Goal: Task Accomplishment & Management: Manage account settings

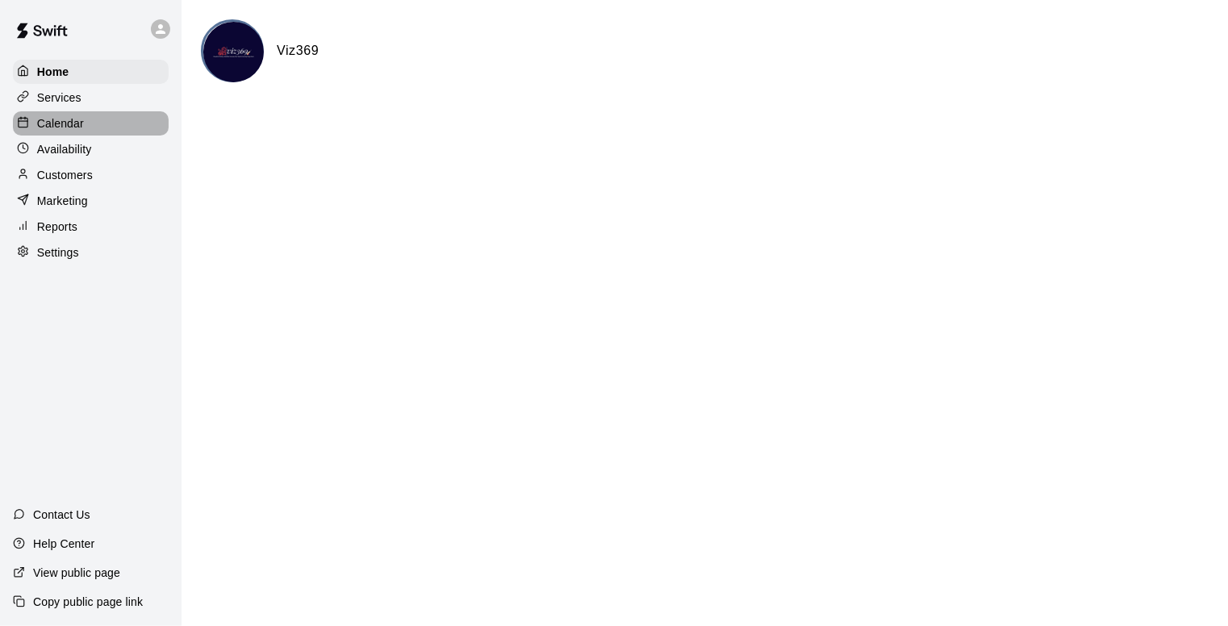
click at [75, 114] on div "Calendar" at bounding box center [91, 123] width 156 height 24
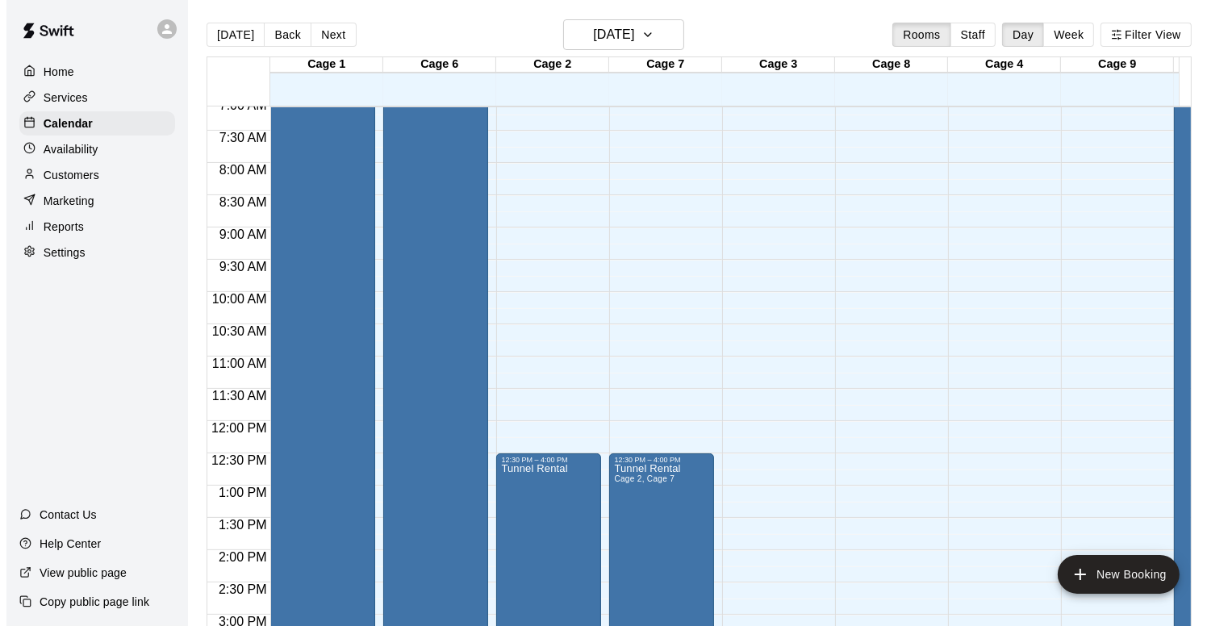
scroll to position [442, 0]
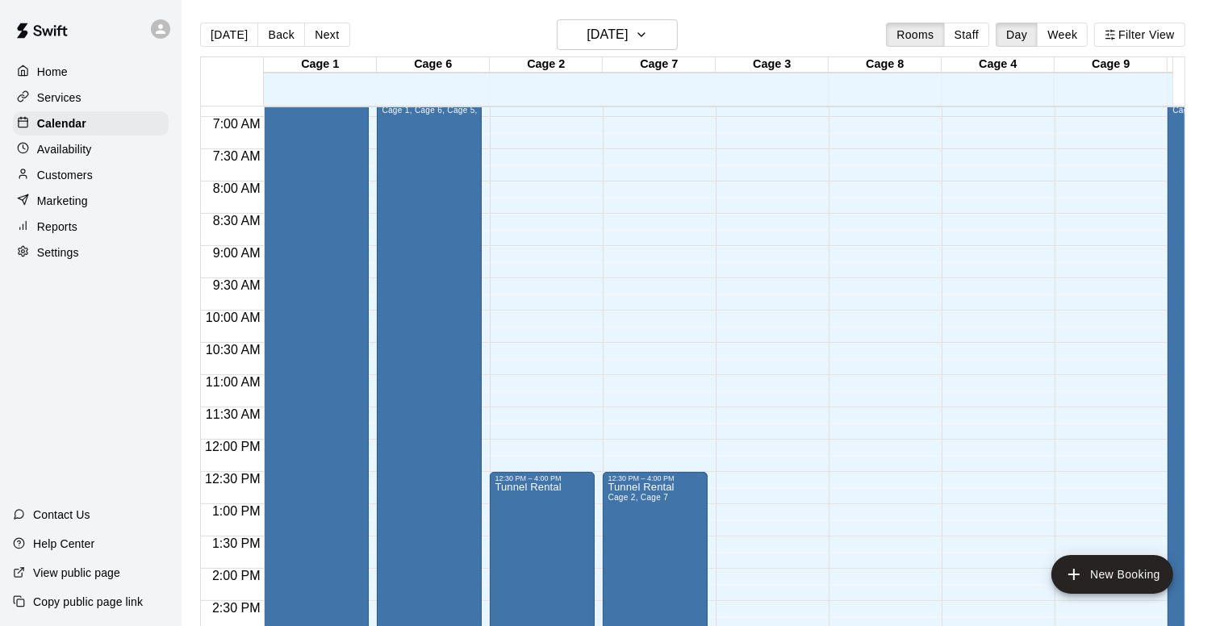
click at [515, 315] on div "12:00 AM – 5:00 AM Closed 12:30 PM – 4:00 PM Tunnel Rental 5:00 PM – 7:00 PM Tu…" at bounding box center [542, 439] width 105 height 1549
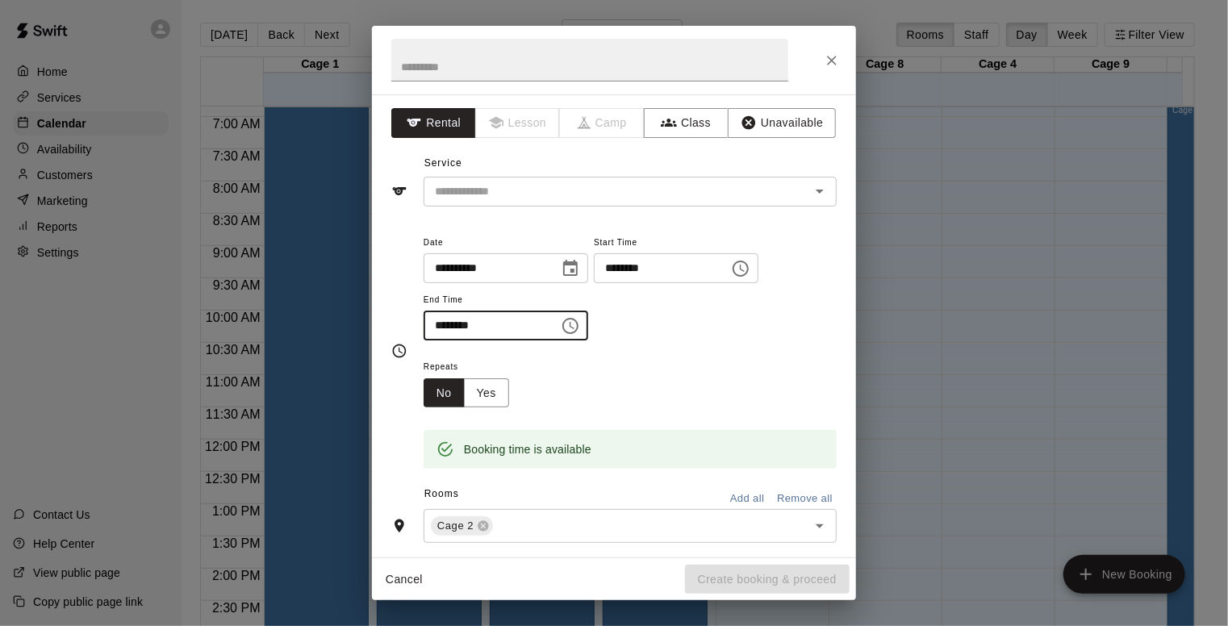
click at [436, 323] on input "********" at bounding box center [485, 326] width 124 height 30
click at [816, 188] on icon "Open" at bounding box center [819, 190] width 19 height 19
type input "********"
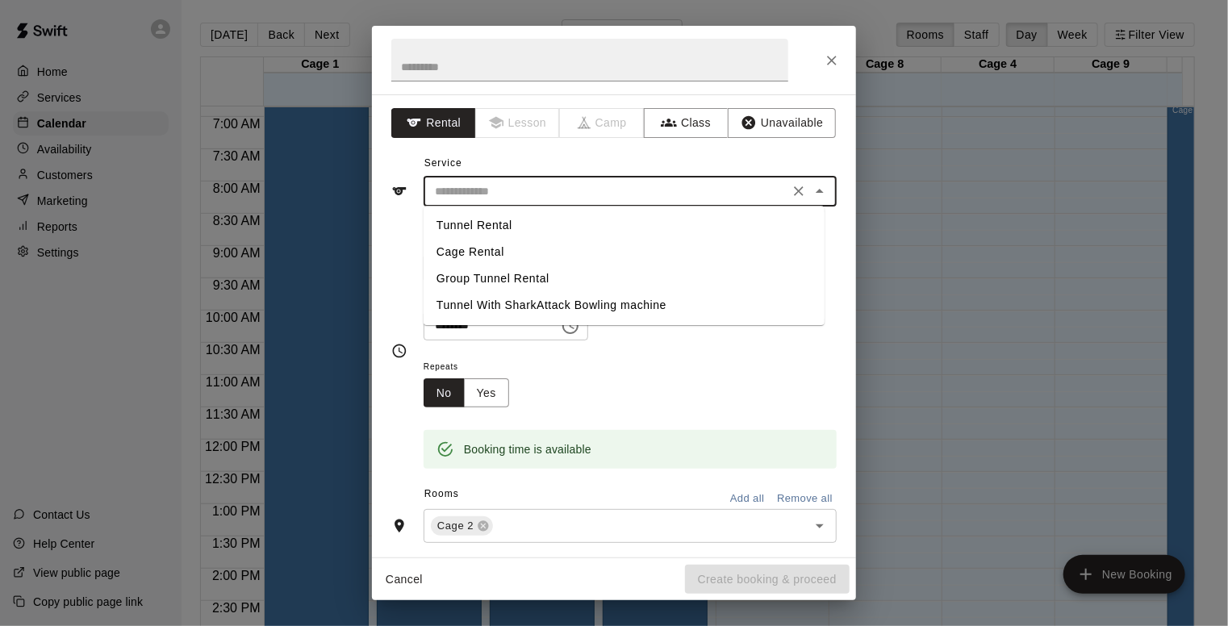
click at [498, 222] on li "Tunnel Rental" at bounding box center [623, 225] width 401 height 27
type input "**********"
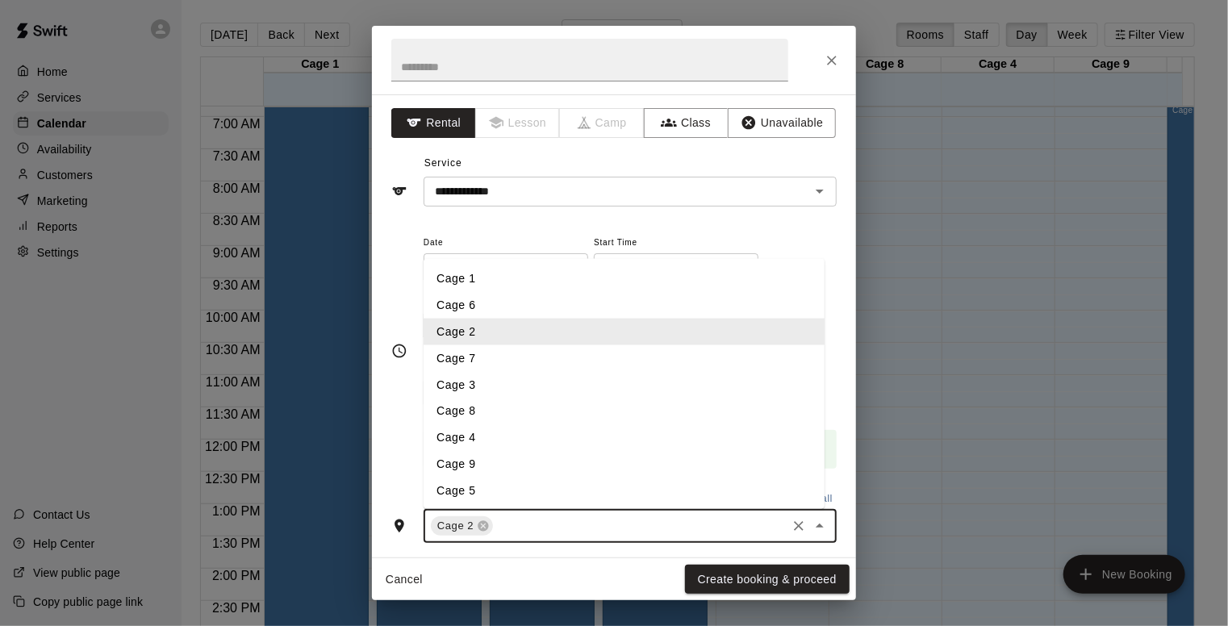
click at [502, 527] on input "text" at bounding box center [639, 526] width 289 height 20
click at [471, 360] on li "Cage 7" at bounding box center [623, 358] width 401 height 27
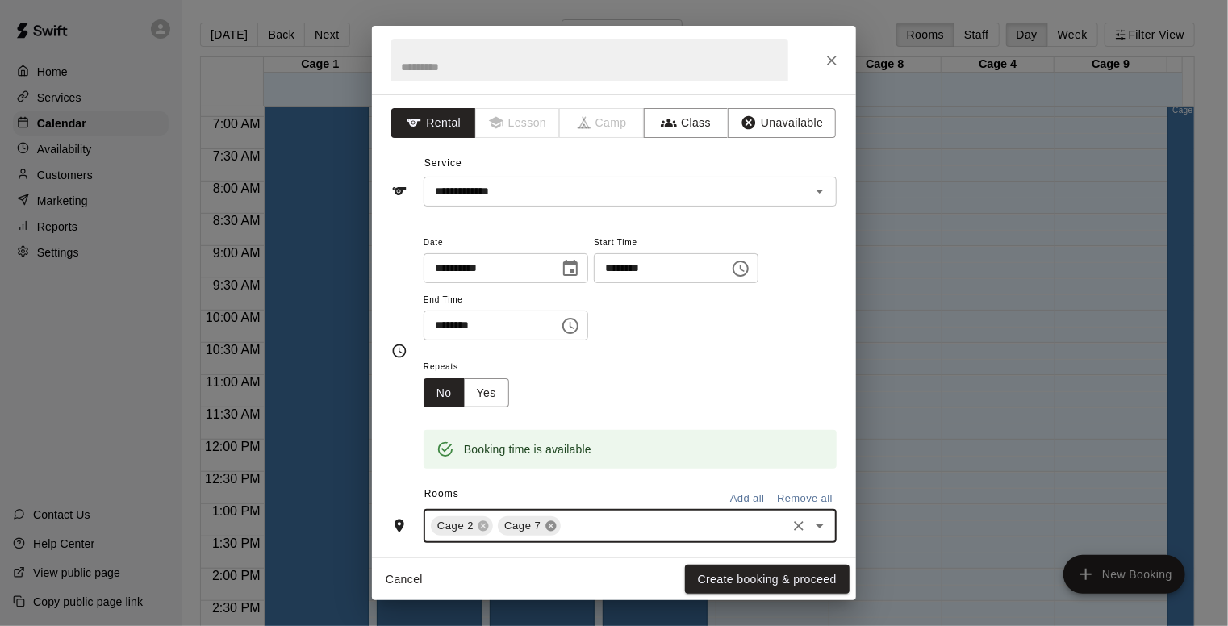
click at [548, 521] on icon at bounding box center [550, 526] width 10 height 10
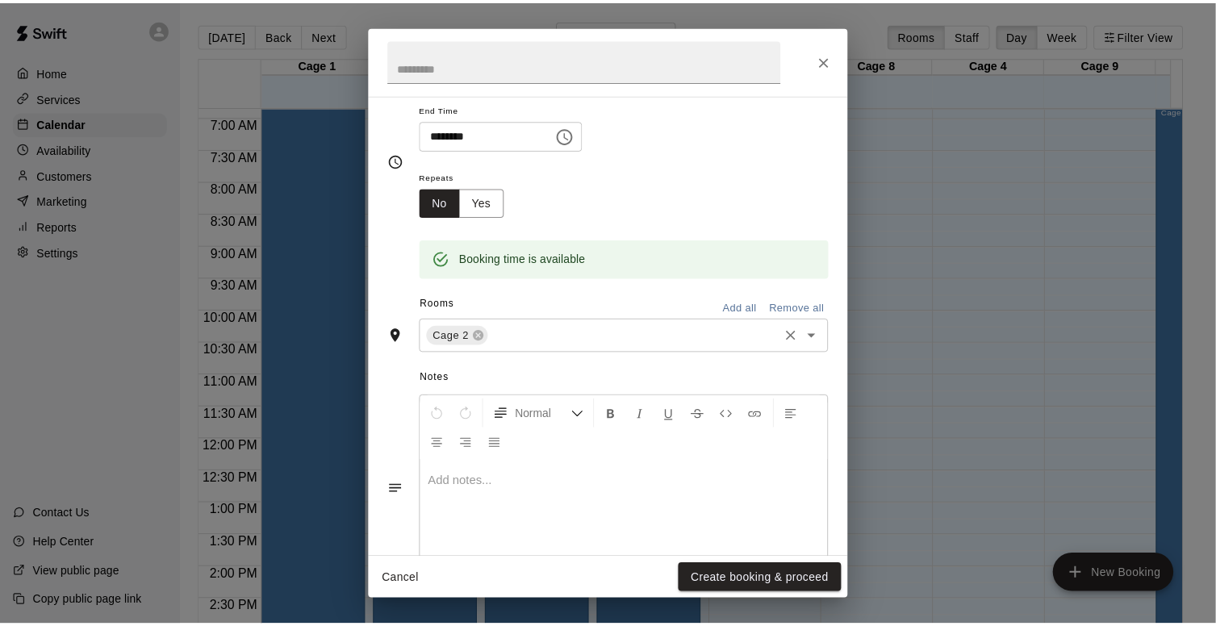
scroll to position [240, 0]
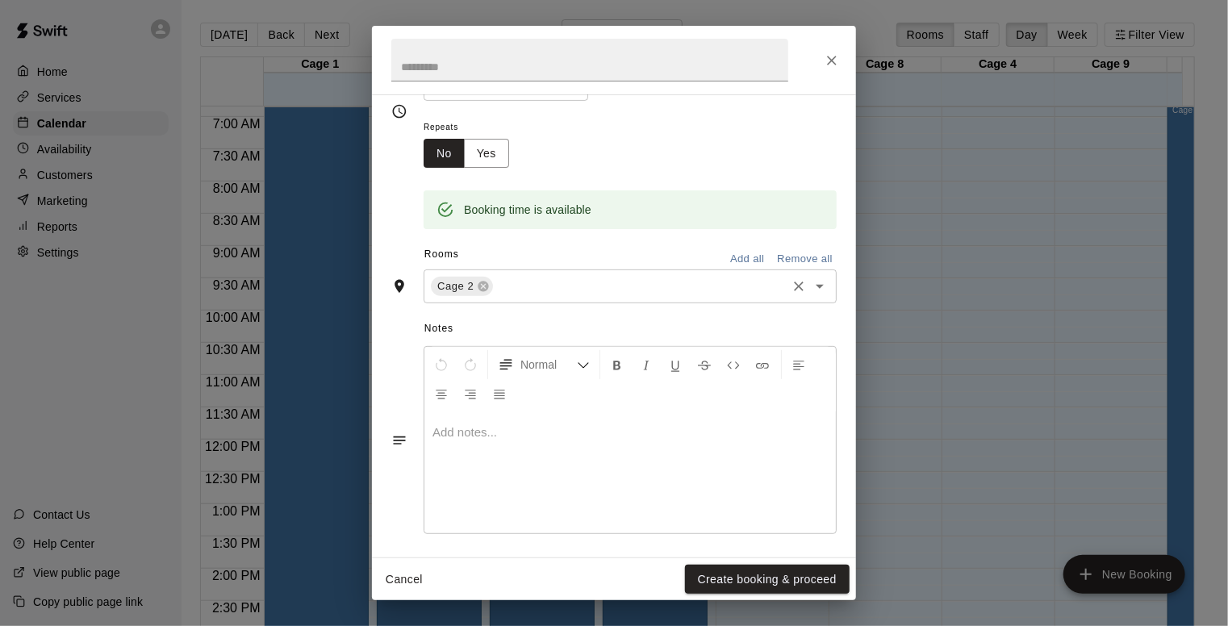
click at [525, 403] on div "Normal" at bounding box center [629, 379] width 411 height 65
click at [501, 432] on p at bounding box center [629, 432] width 395 height 16
click at [799, 580] on button "Create booking & proceed" at bounding box center [767, 580] width 165 height 30
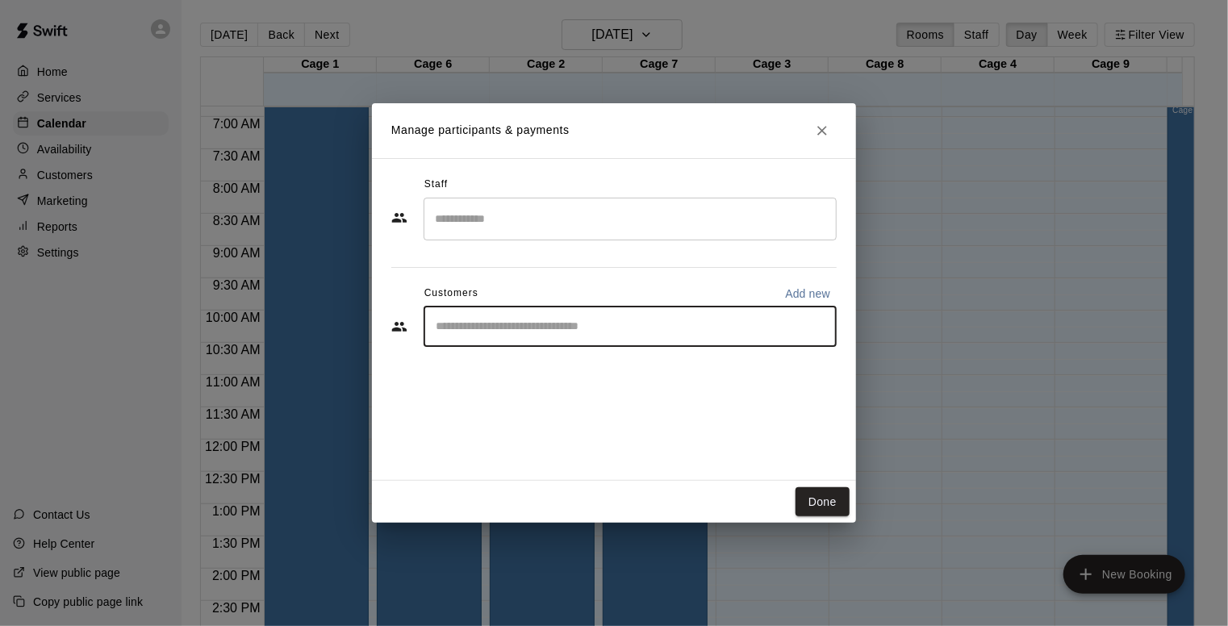
click at [600, 322] on input "Start typing to search customers..." at bounding box center [630, 327] width 398 height 16
type input "***"
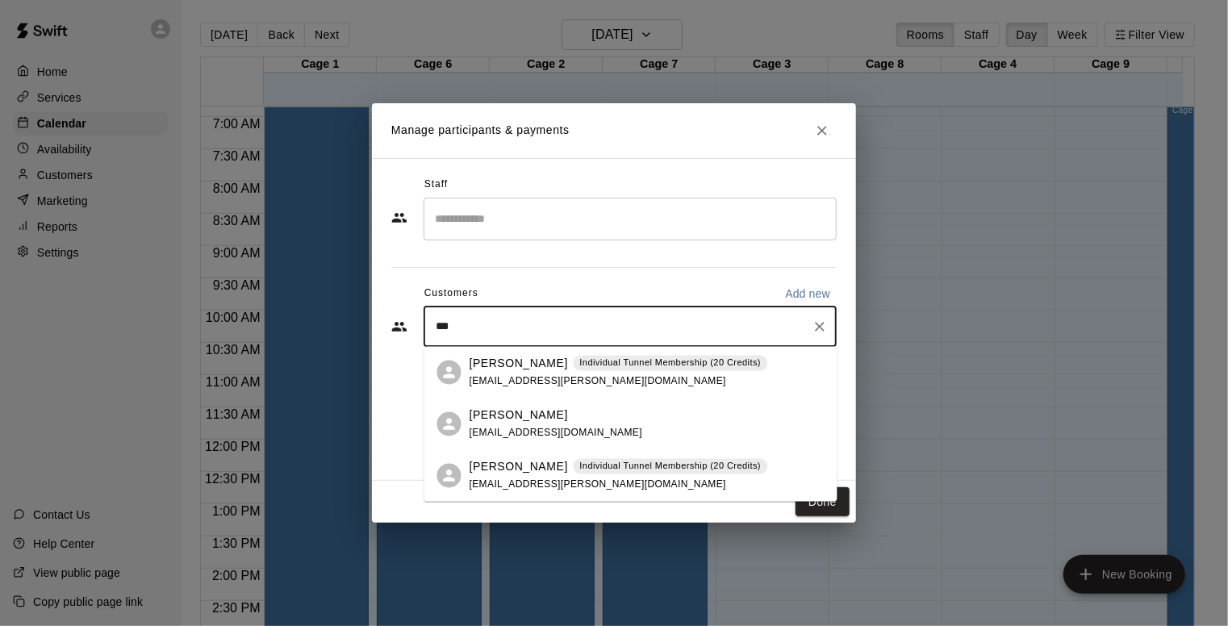
click at [555, 369] on p "[PERSON_NAME]" at bounding box center [518, 363] width 98 height 17
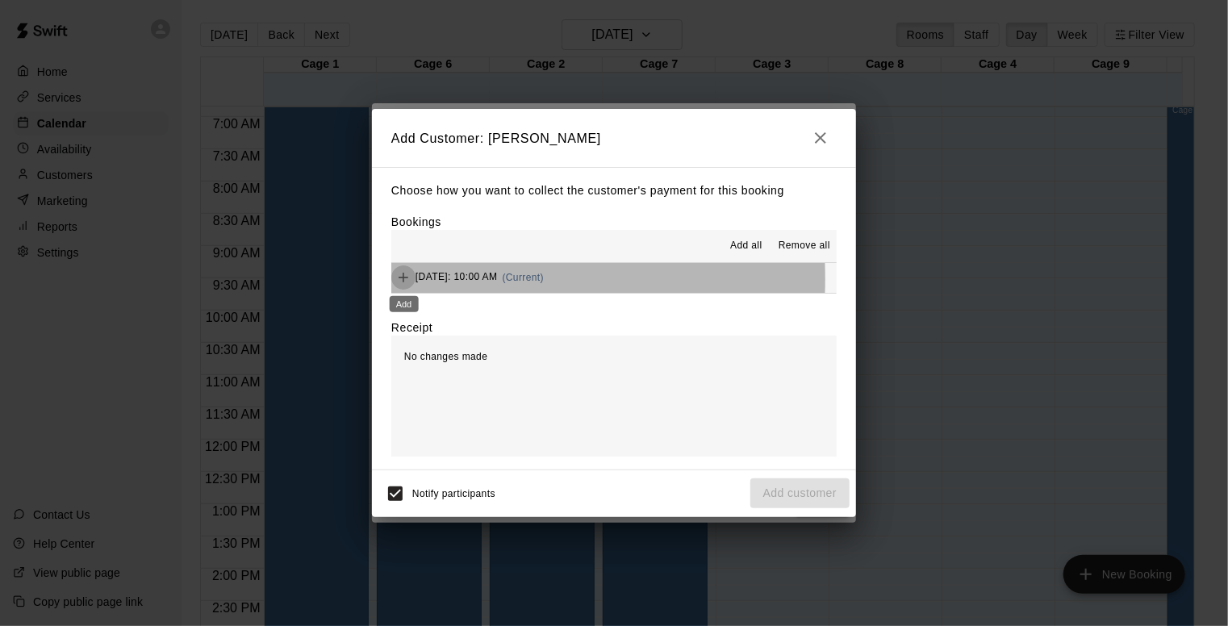
click at [400, 280] on icon "Add" at bounding box center [403, 277] width 16 height 16
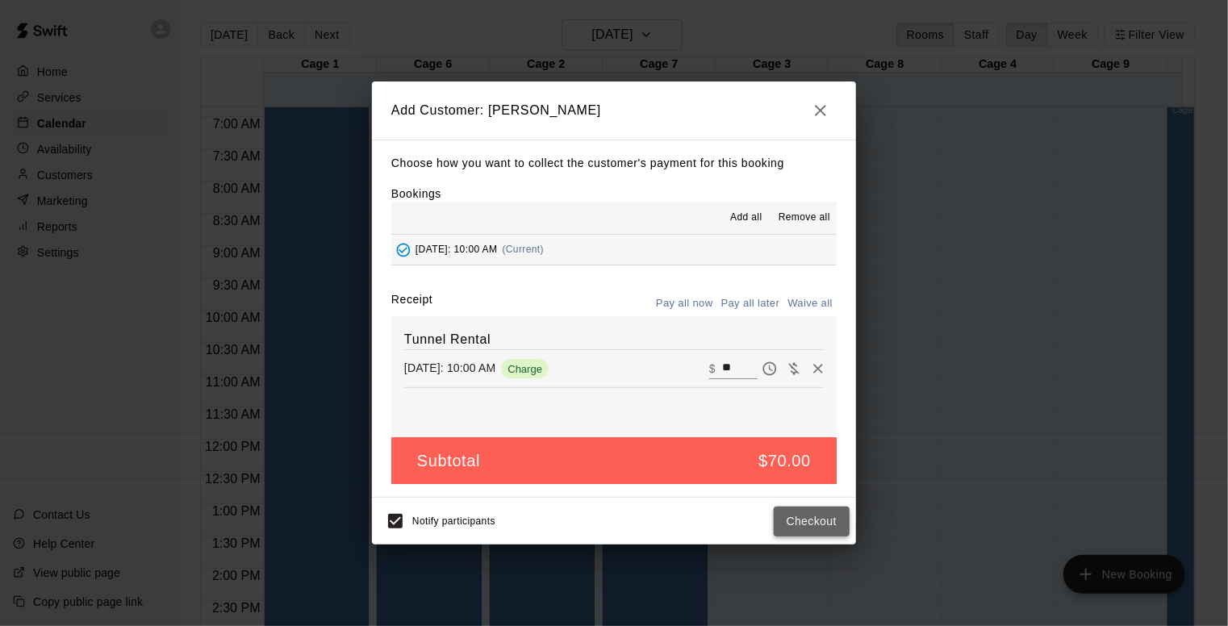
click at [812, 522] on button "Checkout" at bounding box center [812, 522] width 76 height 30
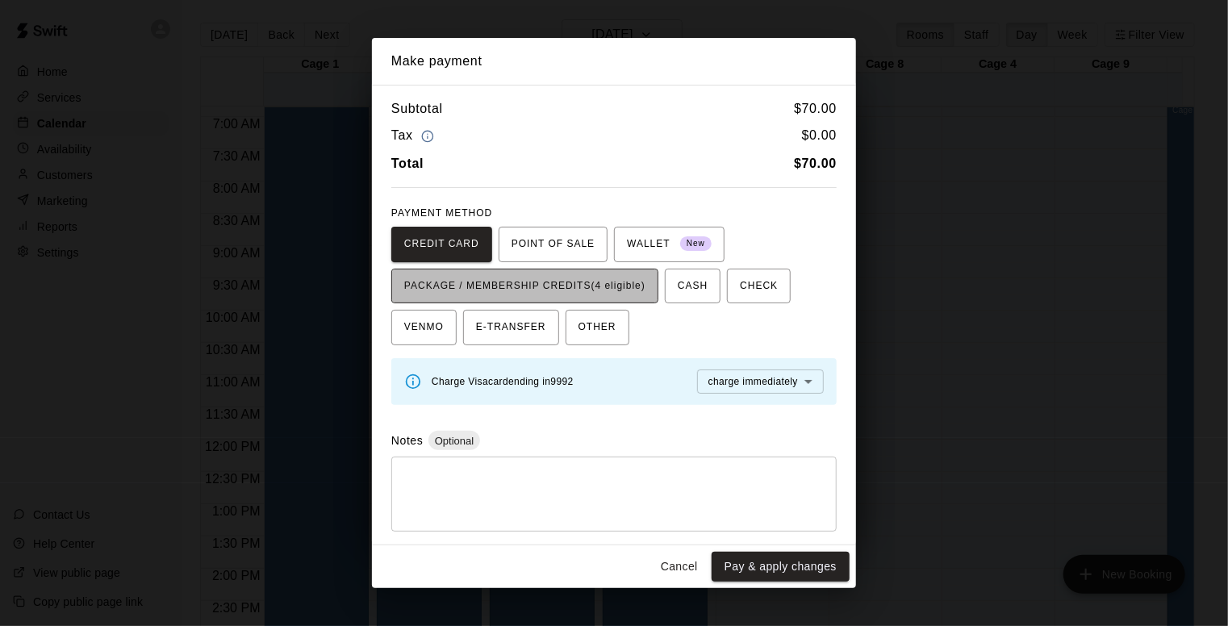
click at [630, 281] on span "PACKAGE / MEMBERSHIP CREDITS (4 eligible)" at bounding box center [524, 286] width 241 height 26
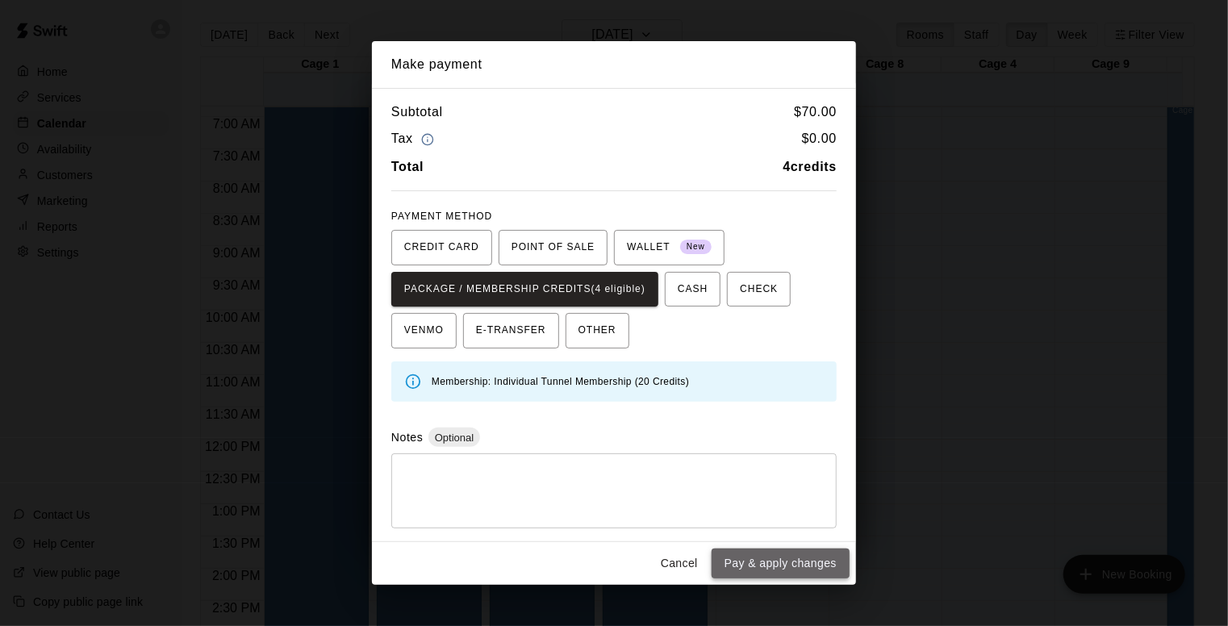
click at [760, 557] on button "Pay & apply changes" at bounding box center [780, 563] width 138 height 30
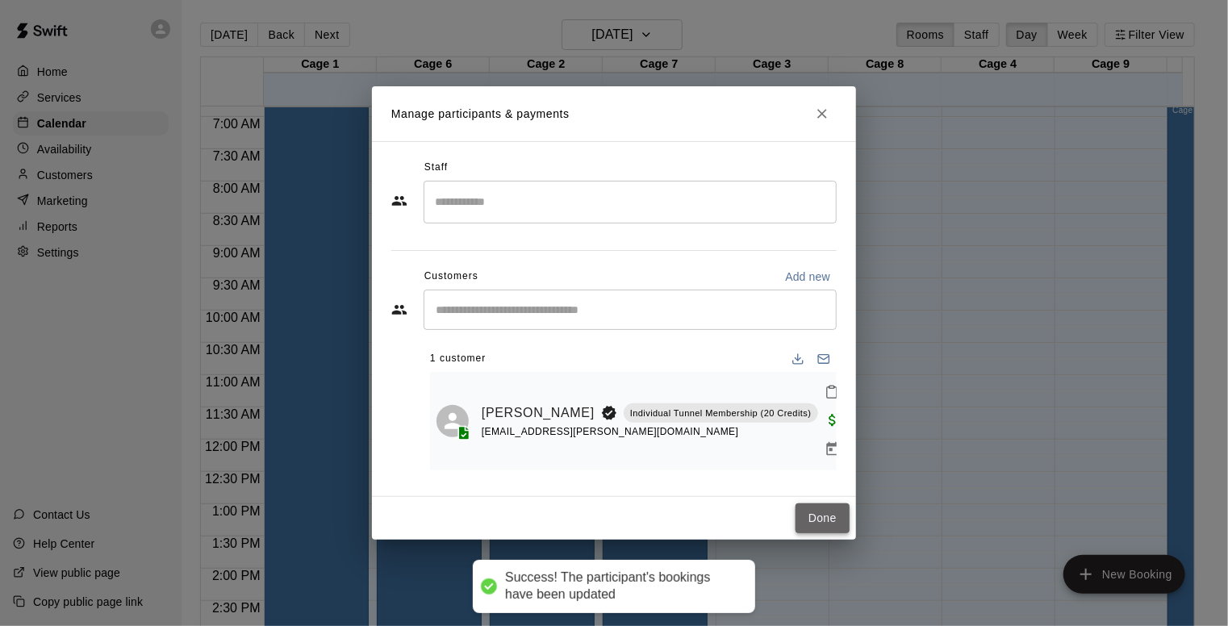
click at [814, 503] on button "Done" at bounding box center [822, 518] width 54 height 30
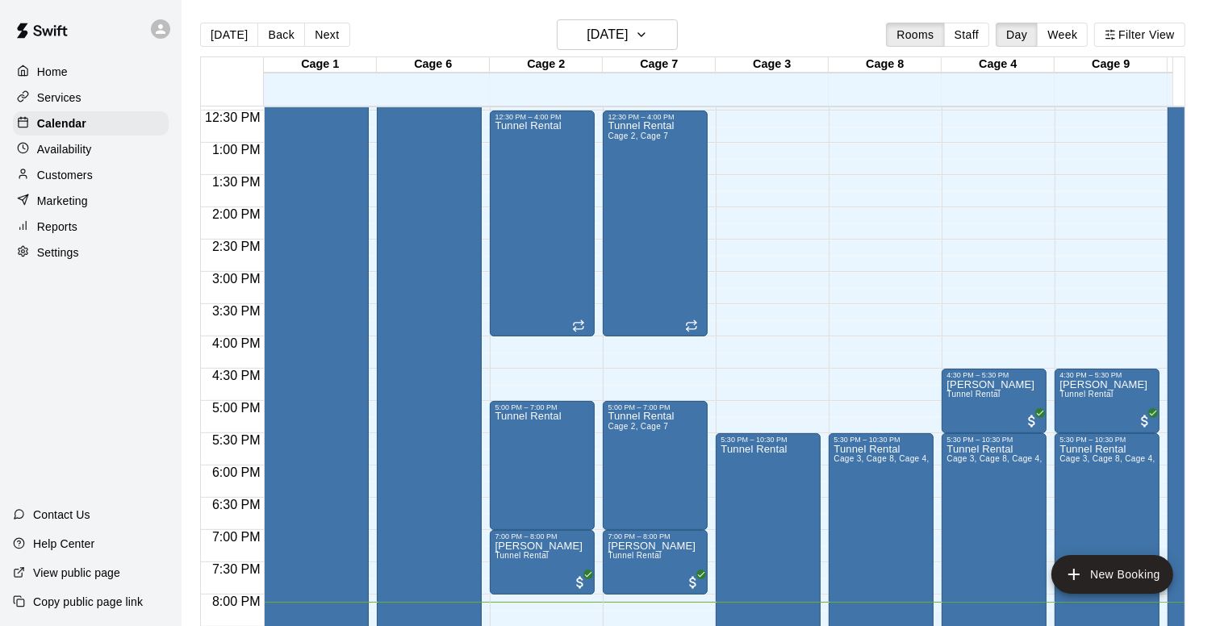
scroll to position [874, 0]
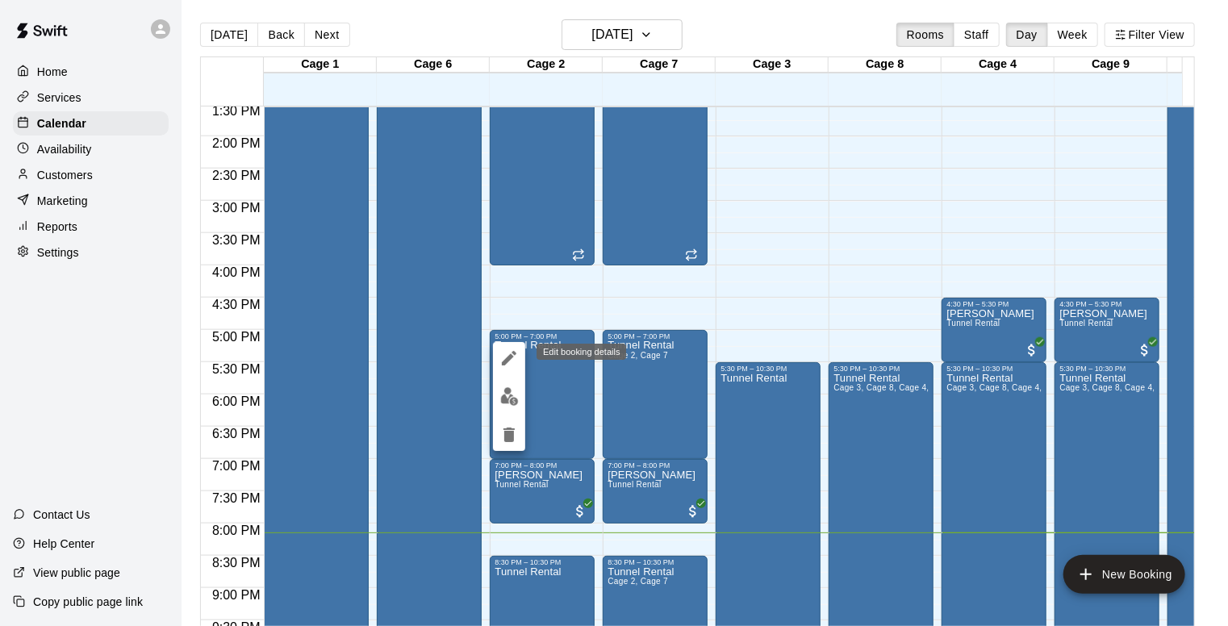
click at [510, 363] on icon "edit" at bounding box center [508, 357] width 19 height 19
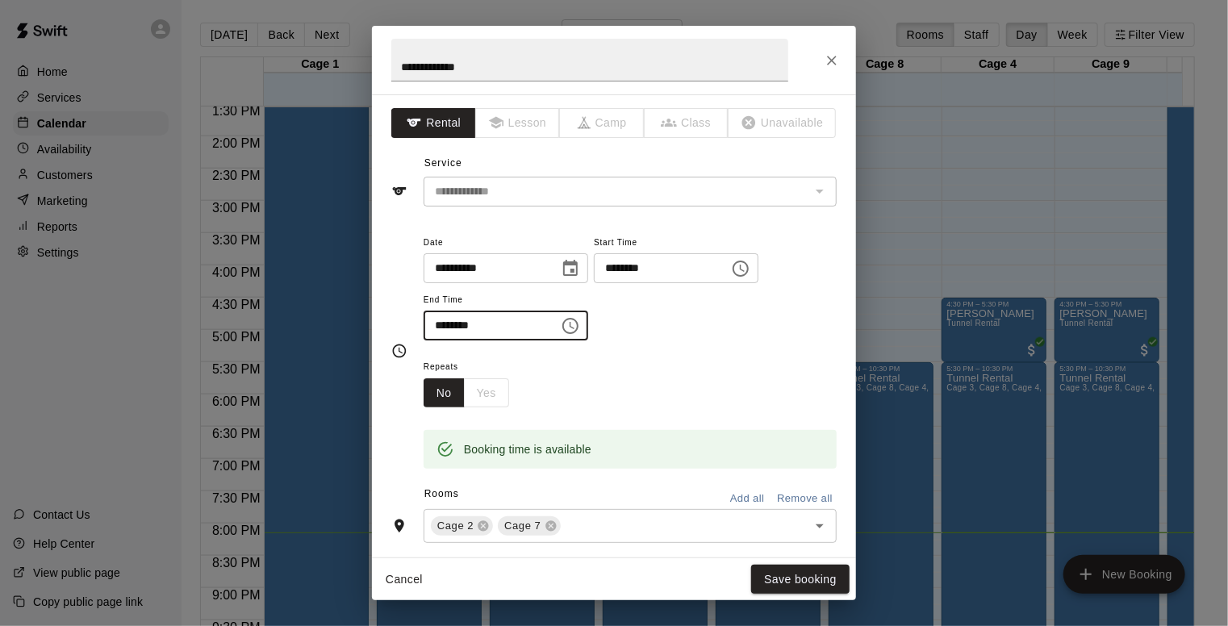
click at [441, 325] on input "********" at bounding box center [485, 326] width 124 height 30
click at [551, 530] on icon at bounding box center [550, 526] width 10 height 10
type input "********"
click at [784, 578] on button "Save booking" at bounding box center [800, 580] width 98 height 30
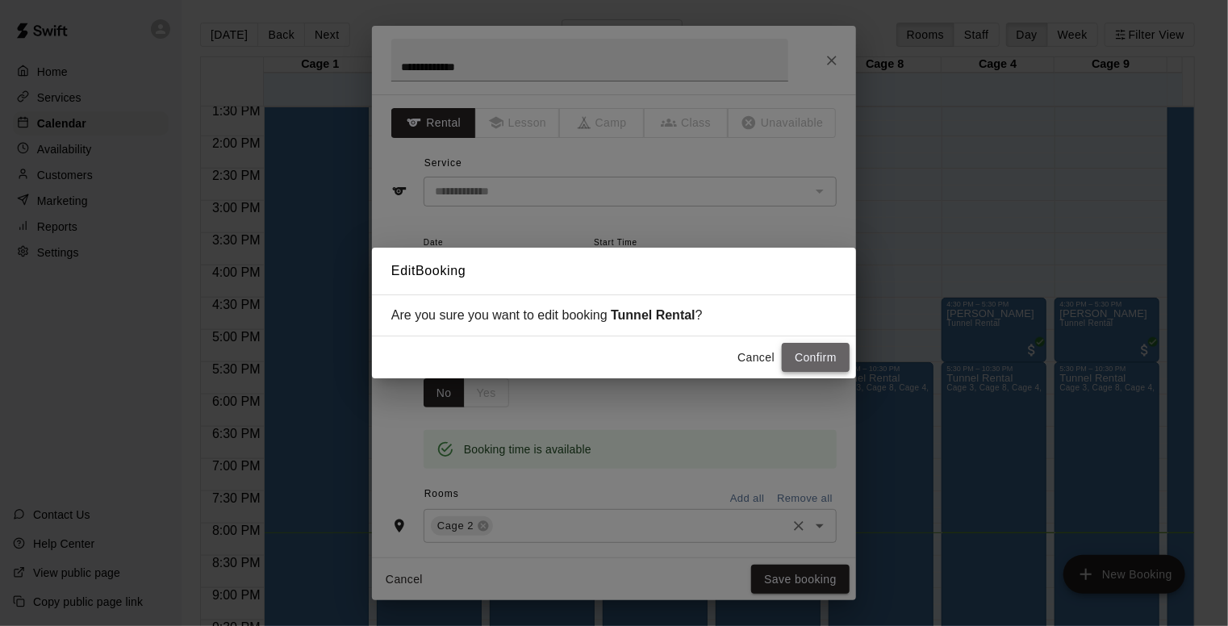
click at [810, 351] on button "Confirm" at bounding box center [816, 358] width 68 height 30
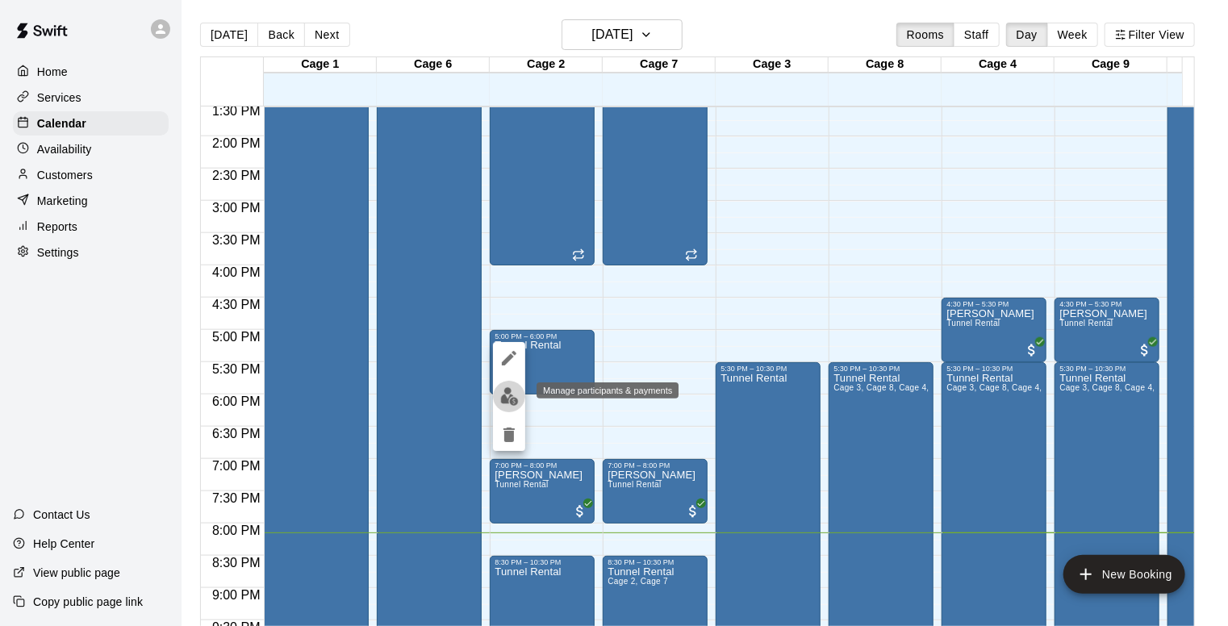
click at [505, 401] on img "edit" at bounding box center [509, 396] width 19 height 19
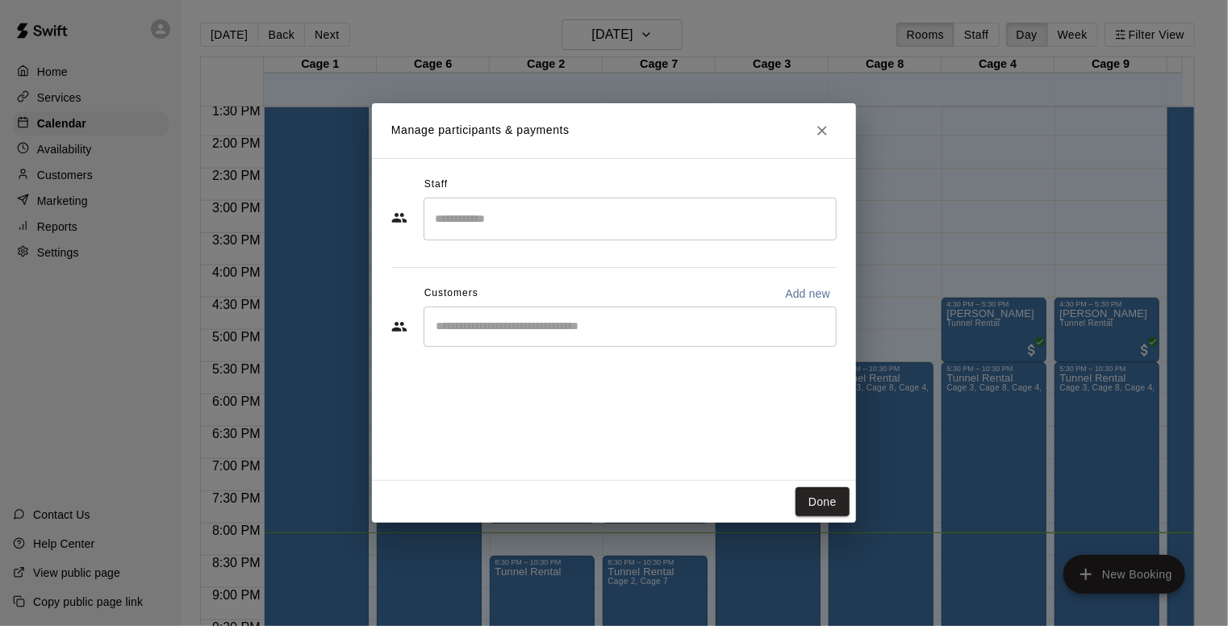
click at [515, 335] on div "​" at bounding box center [629, 326] width 413 height 40
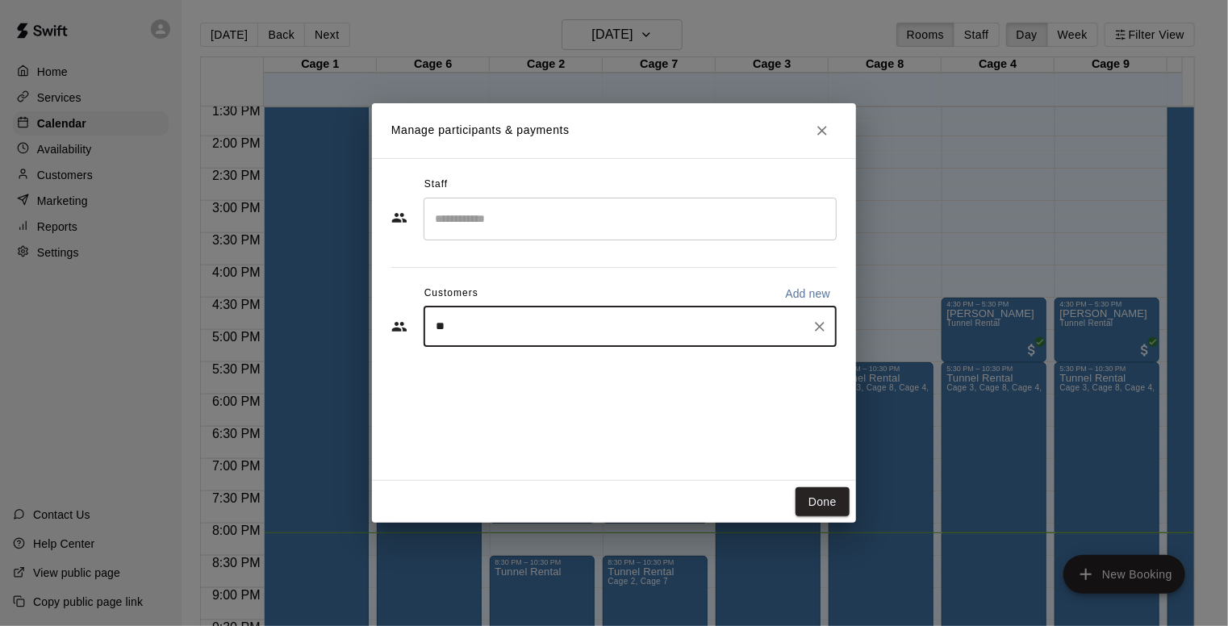
type input "***"
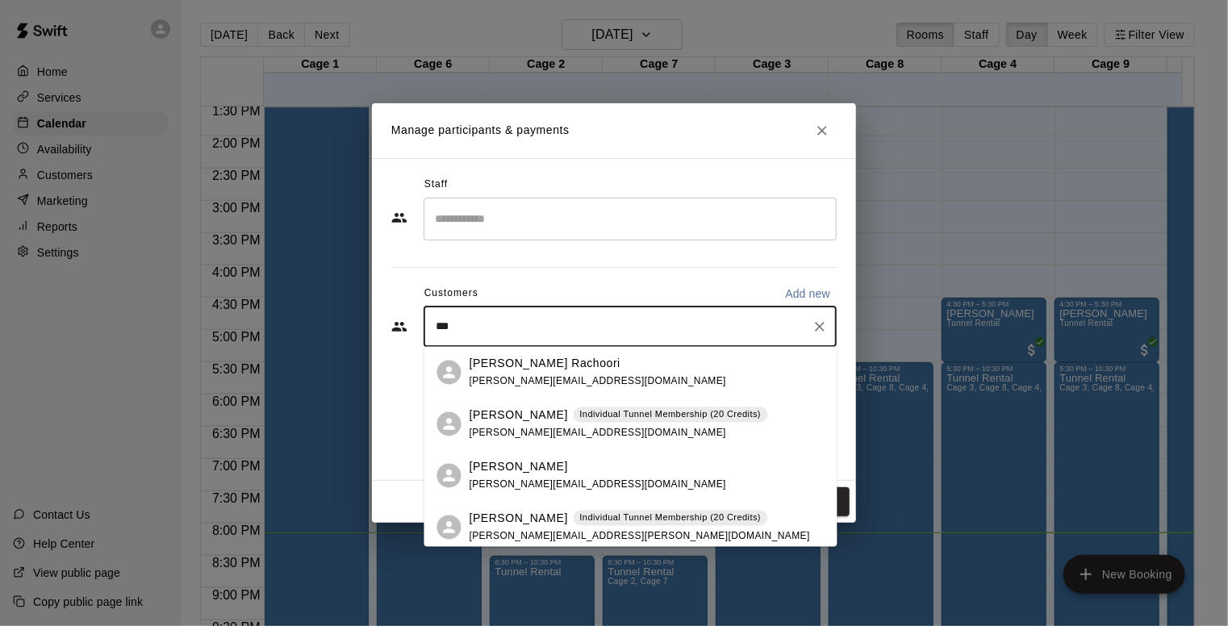
click at [523, 535] on span "[PERSON_NAME][EMAIL_ADDRESS][PERSON_NAME][DOMAIN_NAME]" at bounding box center [639, 535] width 340 height 11
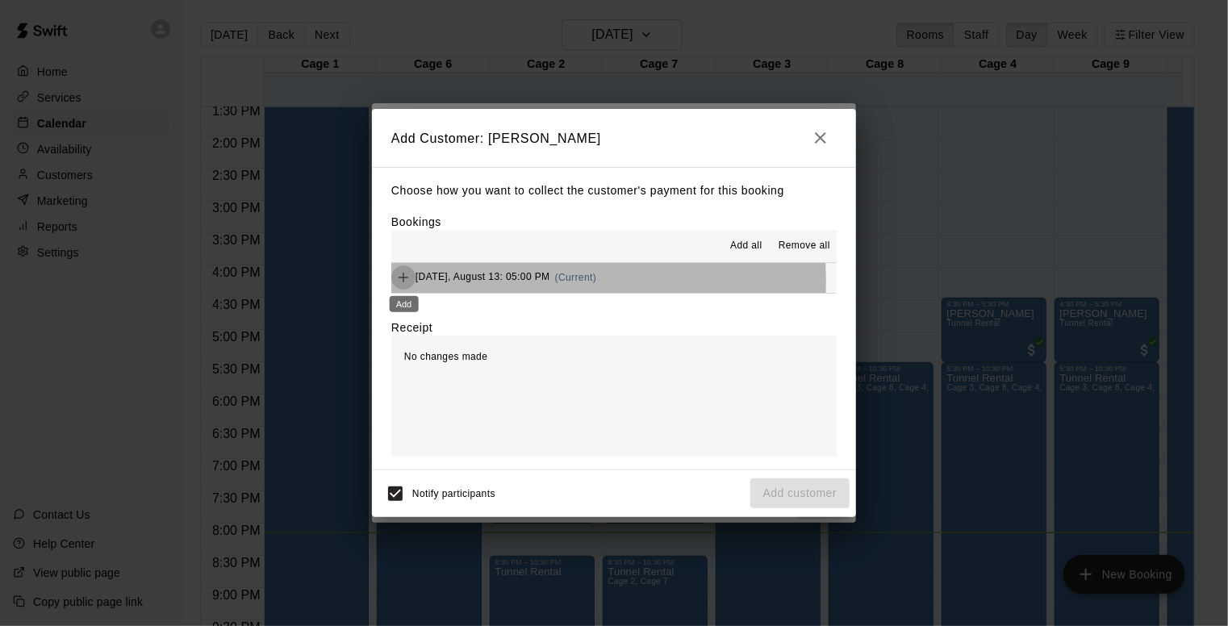
click at [405, 282] on icon "Add" at bounding box center [403, 277] width 16 height 16
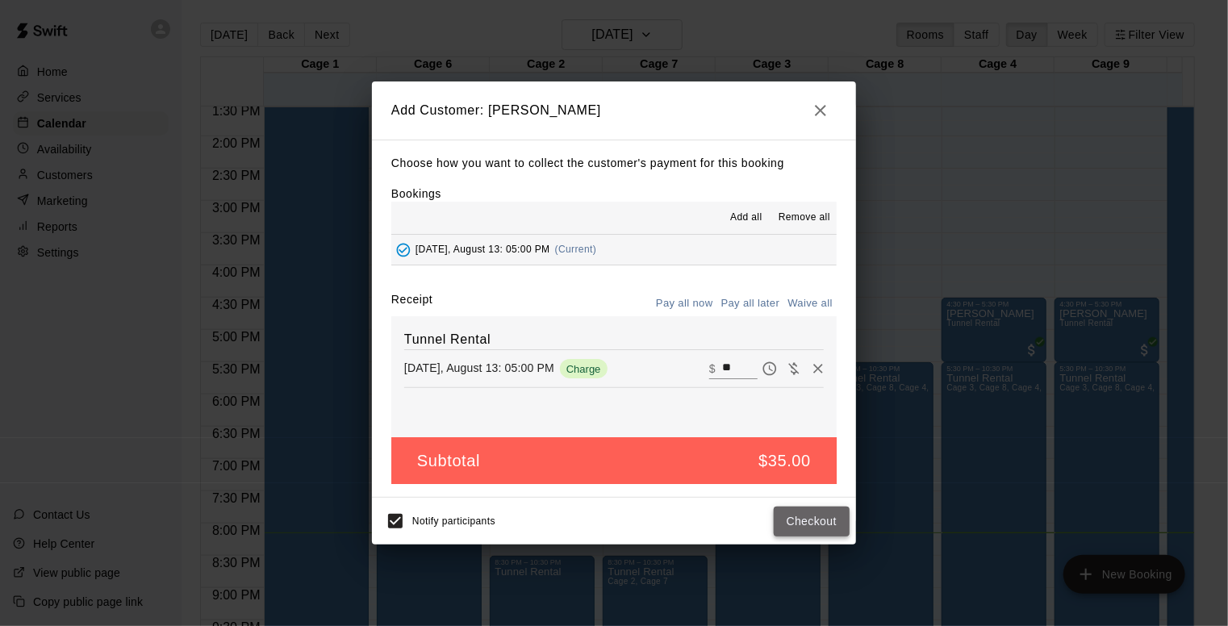
click at [803, 519] on button "Checkout" at bounding box center [812, 522] width 76 height 30
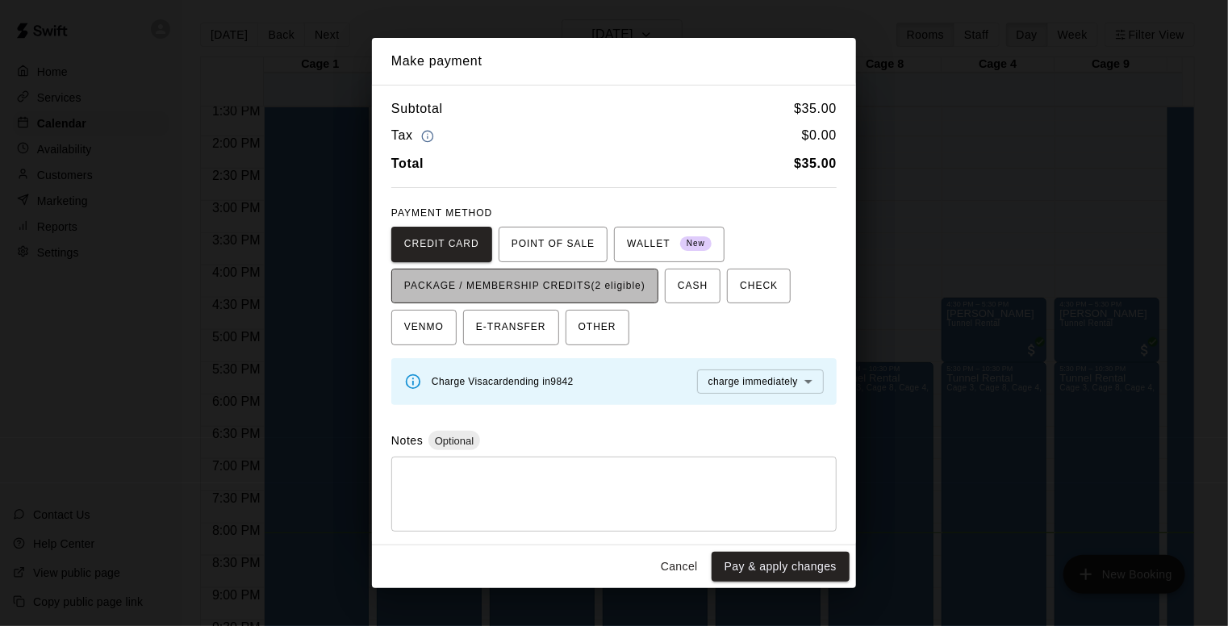
click at [635, 292] on span "PACKAGE / MEMBERSHIP CREDITS (2 eligible)" at bounding box center [524, 286] width 241 height 26
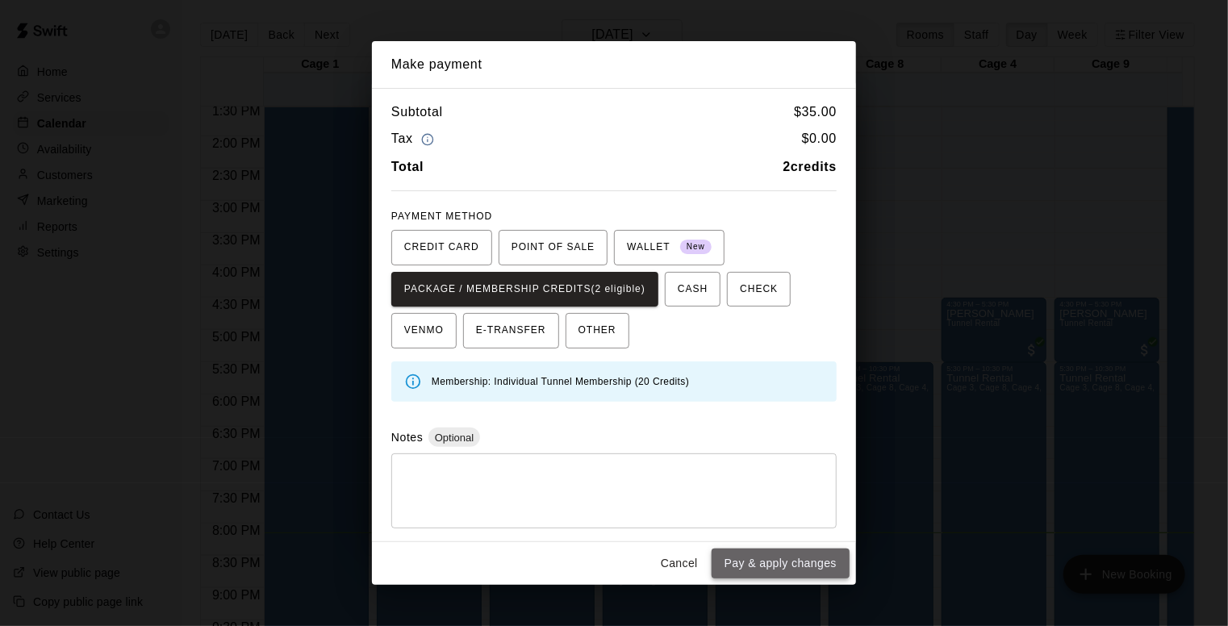
click at [792, 567] on button "Pay & apply changes" at bounding box center [780, 563] width 138 height 30
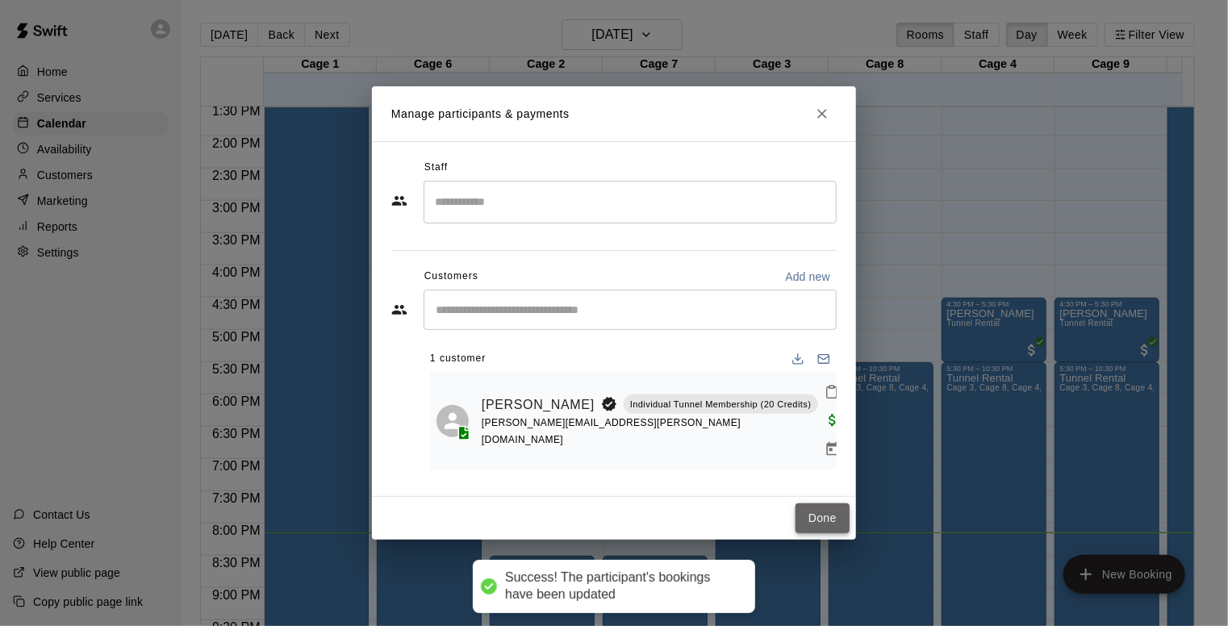
click at [819, 503] on button "Done" at bounding box center [822, 518] width 54 height 30
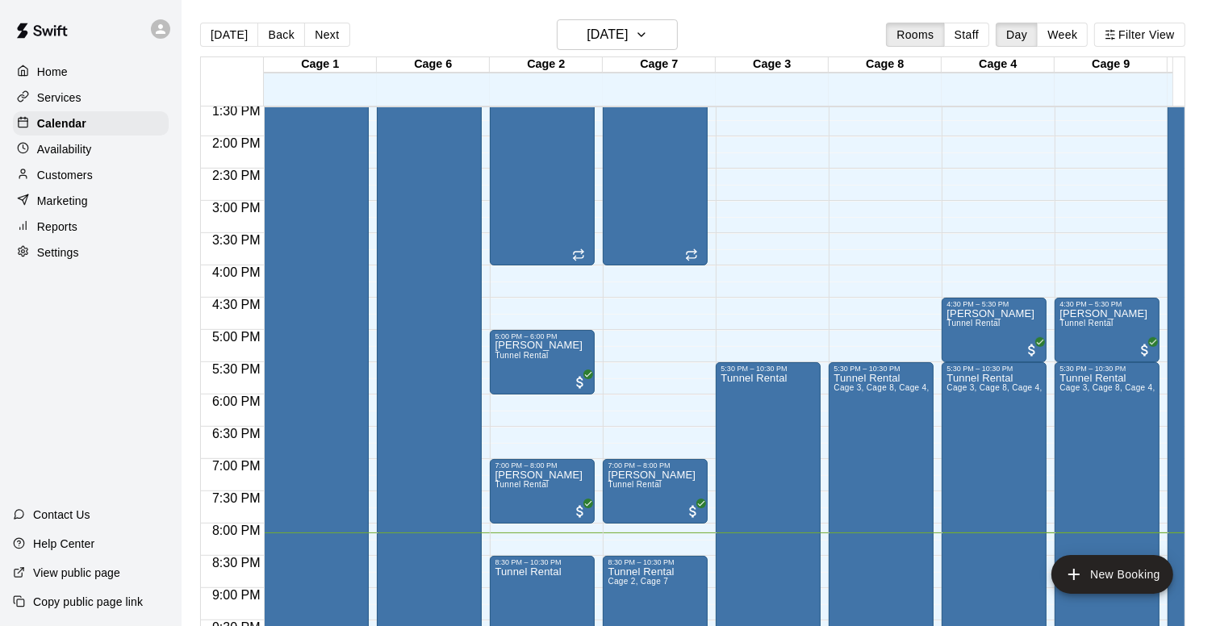
click at [652, 341] on div "12:00 AM – 5:00 AM Closed 12:30 PM – 4:00 PM Tunnel Rental Cage 2, Cage 7 7:00 …" at bounding box center [655, 7] width 105 height 1549
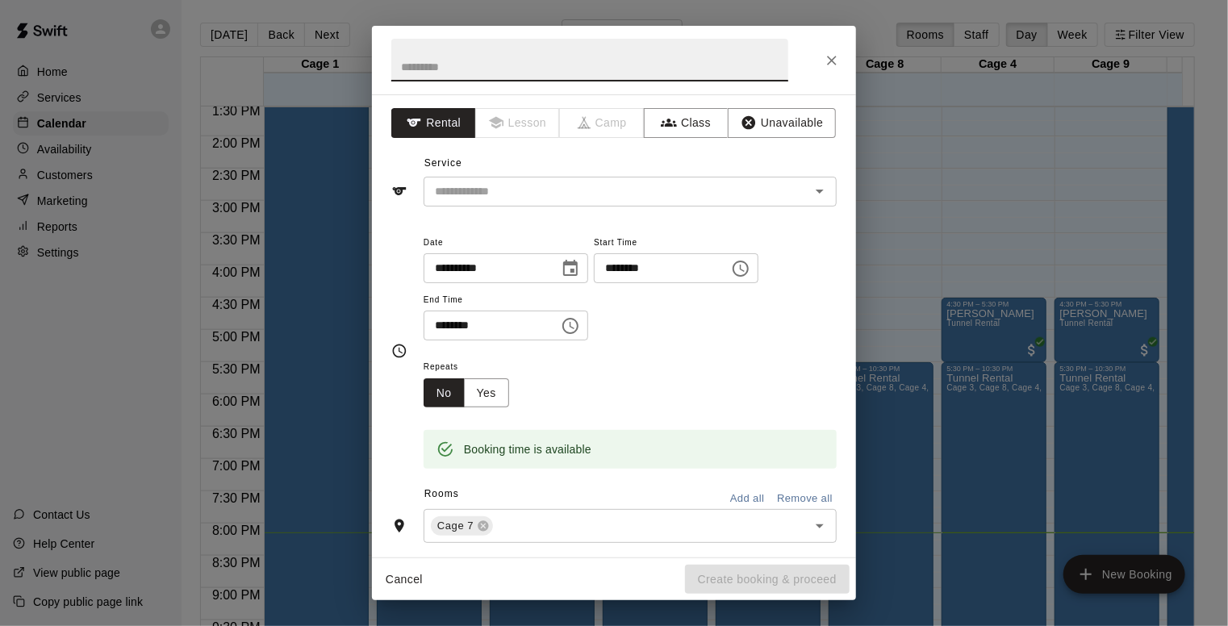
click at [441, 322] on input "********" at bounding box center [485, 326] width 124 height 30
click at [812, 194] on icon "Open" at bounding box center [819, 190] width 19 height 19
type input "********"
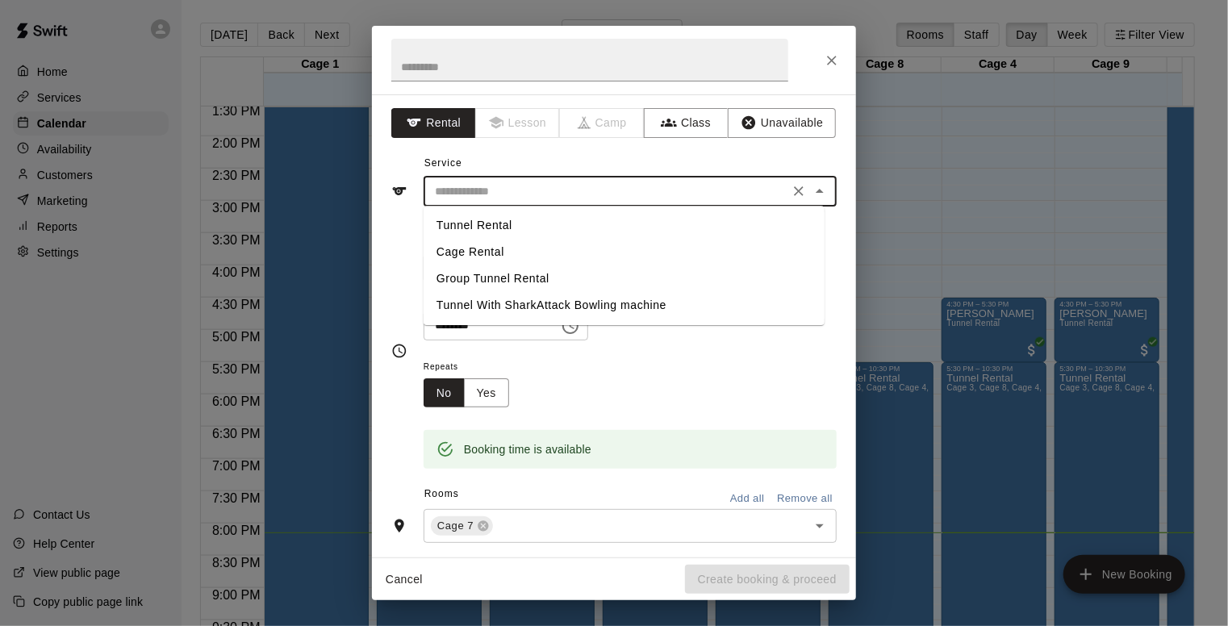
click at [496, 223] on li "Tunnel Rental" at bounding box center [623, 225] width 401 height 27
type input "**********"
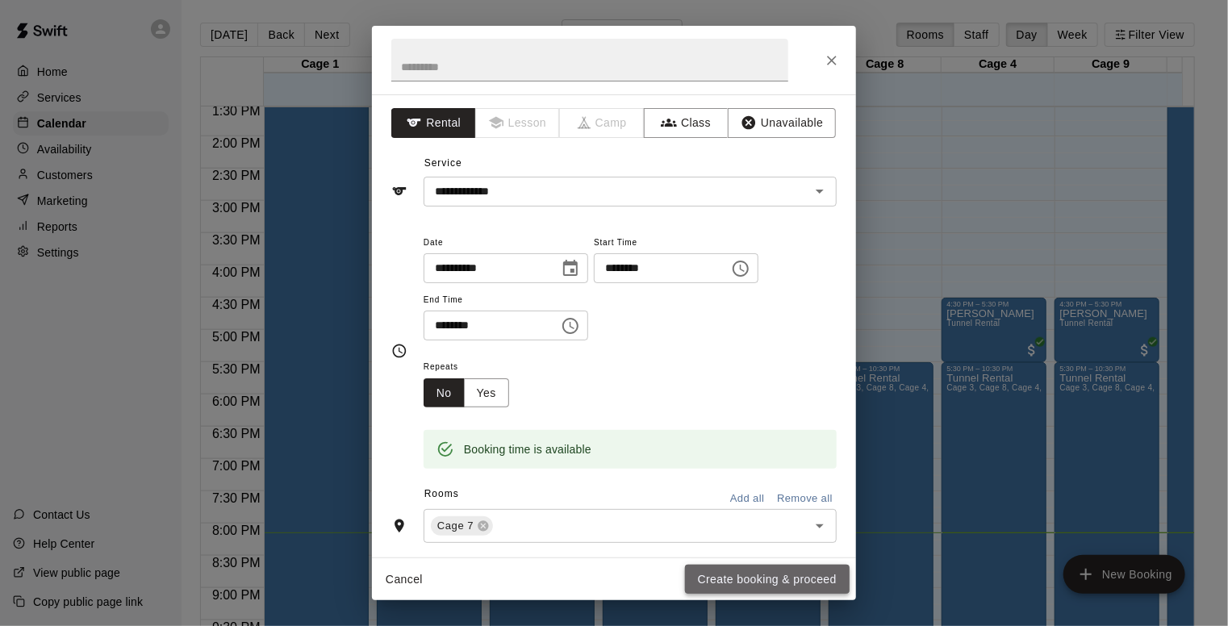
click at [786, 578] on button "Create booking & proceed" at bounding box center [767, 580] width 165 height 30
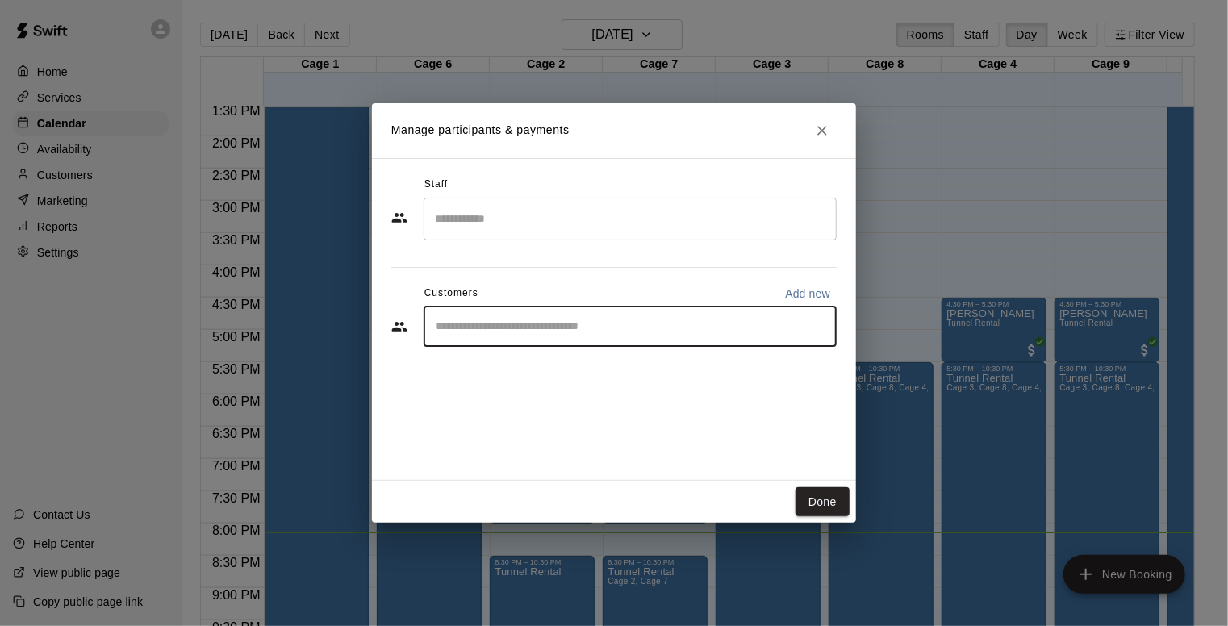
click at [508, 327] on input "Start typing to search customers..." at bounding box center [630, 327] width 398 height 16
type input "****"
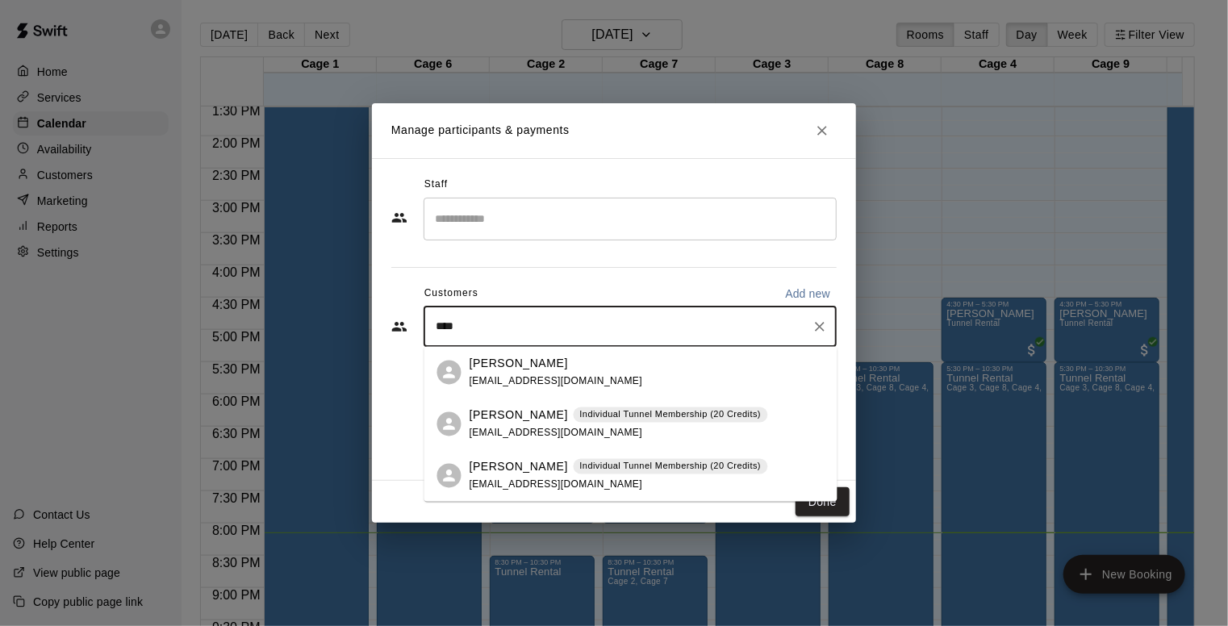
click at [516, 490] on div "[PERSON_NAME] Individual Tunnel Membership (20 Credits) [EMAIL_ADDRESS][DOMAIN_…" at bounding box center [618, 475] width 298 height 35
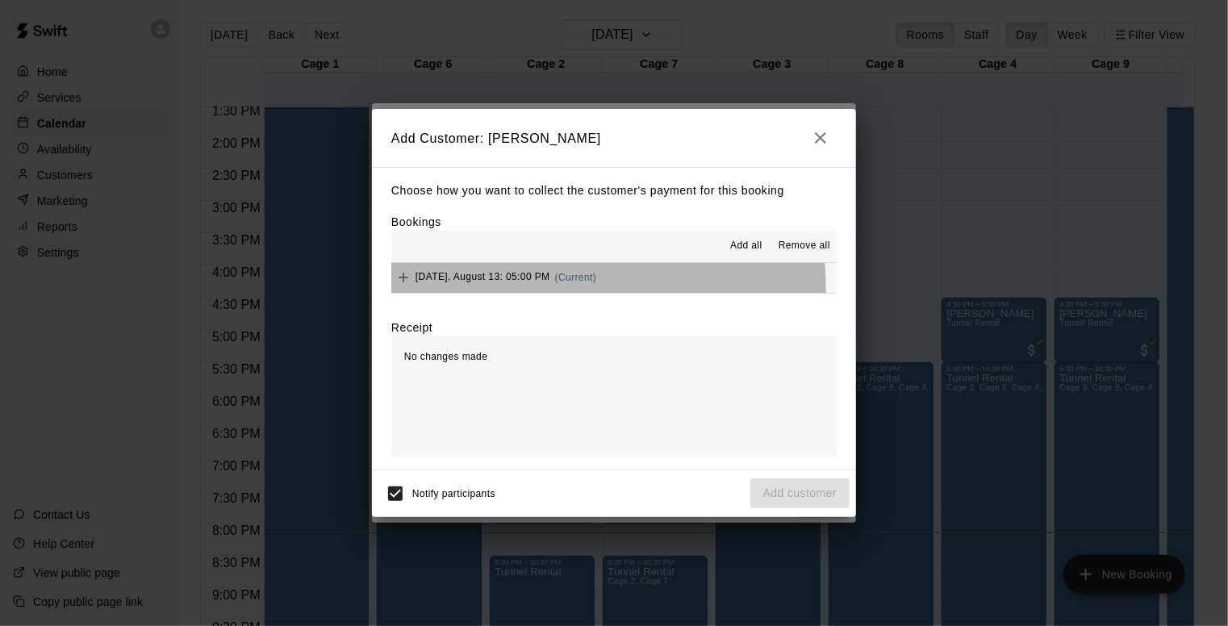
click at [409, 293] on button "[DATE], August 13: 05:00 PM (Current)" at bounding box center [613, 278] width 445 height 30
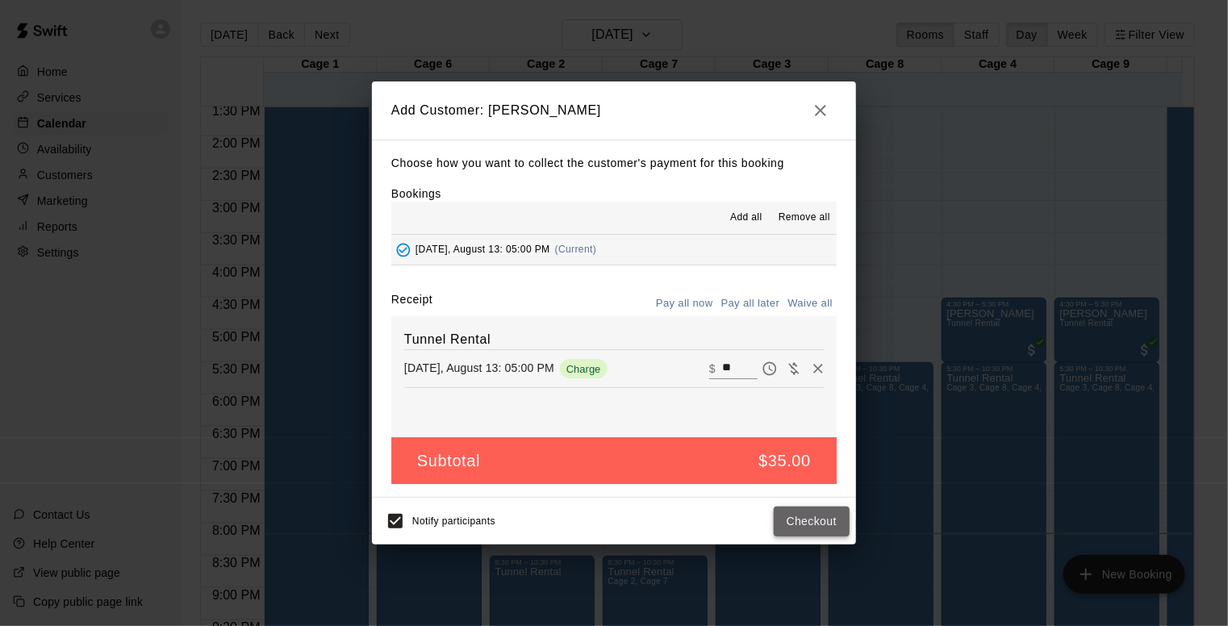
click at [801, 522] on button "Checkout" at bounding box center [812, 522] width 76 height 30
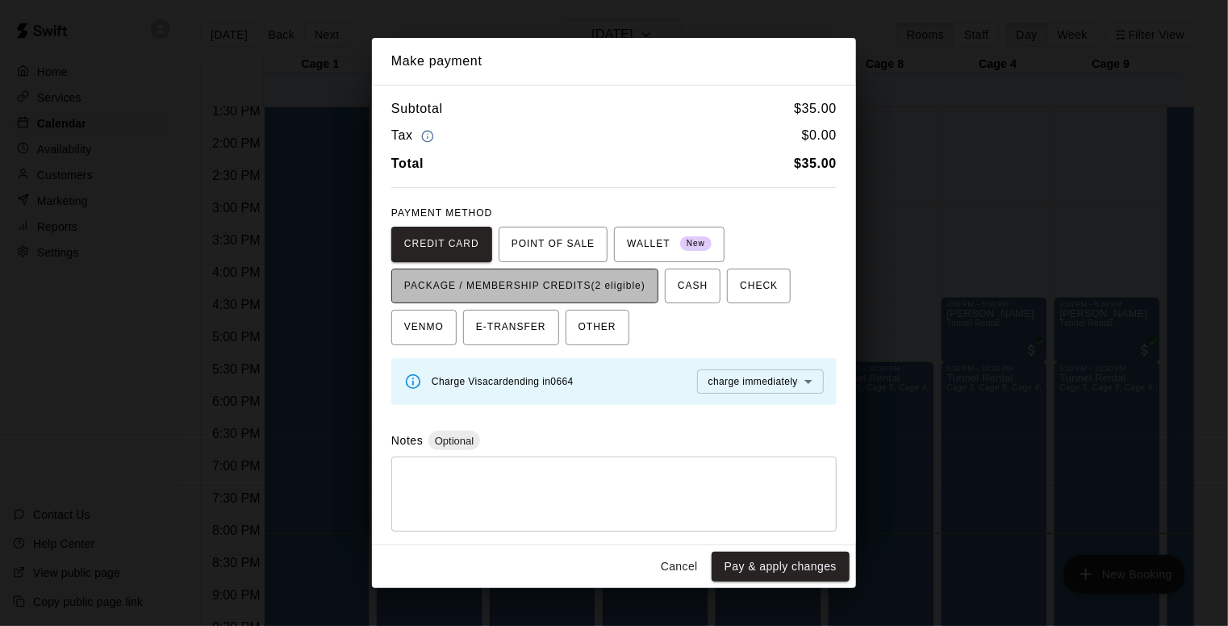
click at [638, 290] on span "PACKAGE / MEMBERSHIP CREDITS (2 eligible)" at bounding box center [524, 286] width 241 height 26
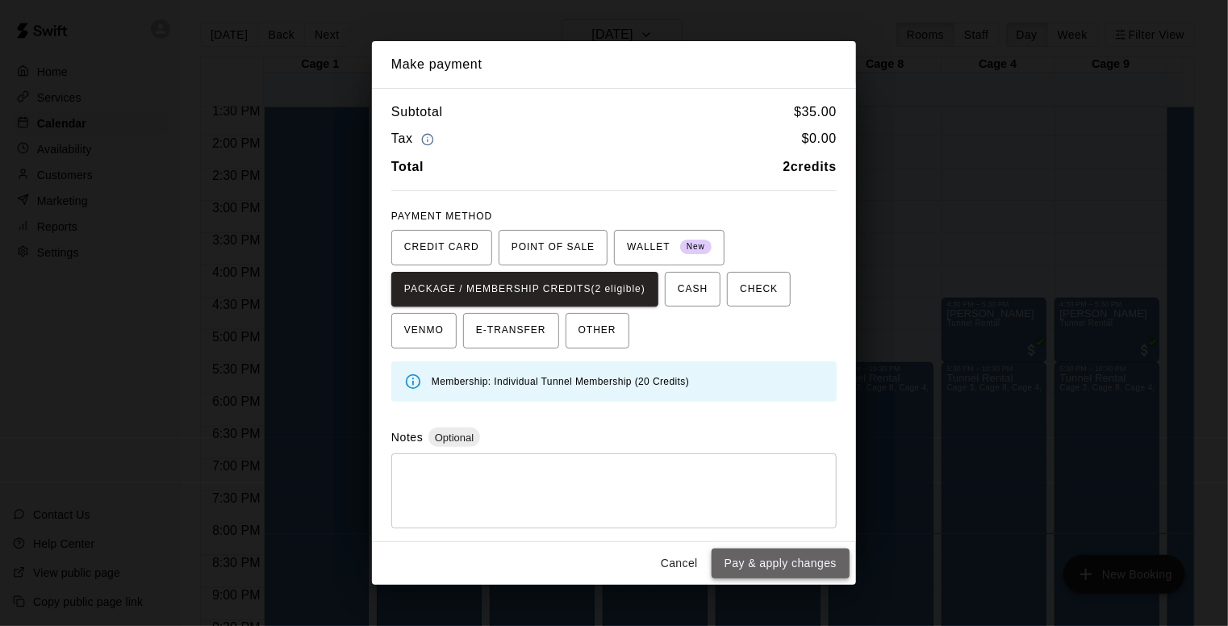
click at [734, 566] on button "Pay & apply changes" at bounding box center [780, 563] width 138 height 30
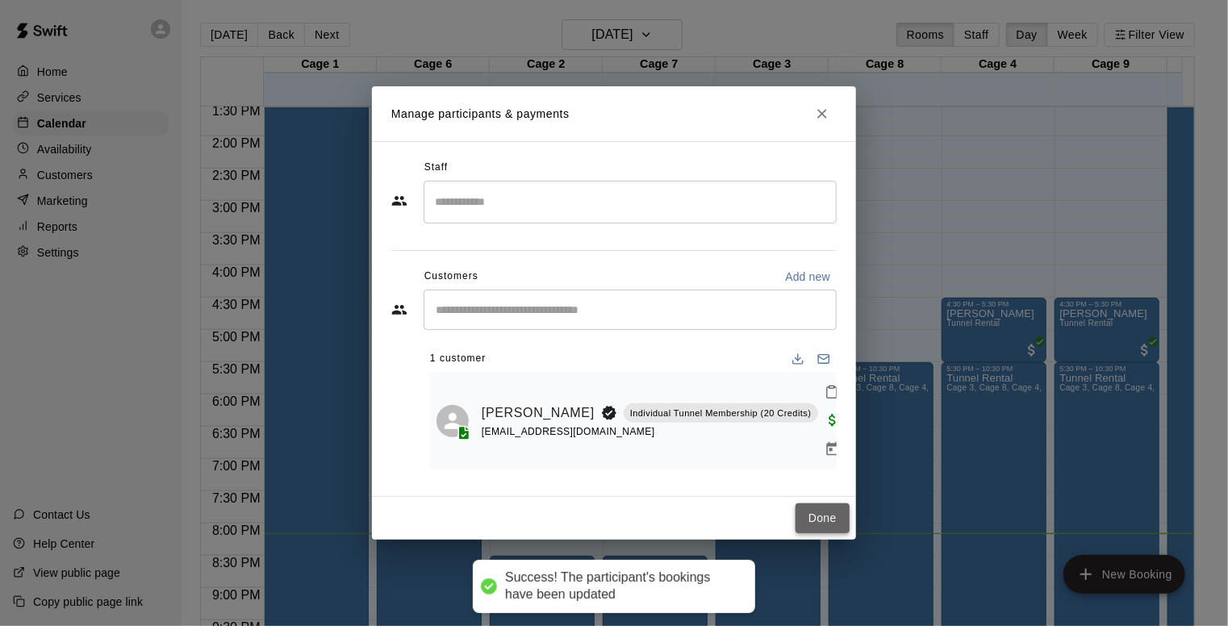
click at [819, 514] on button "Done" at bounding box center [822, 518] width 54 height 30
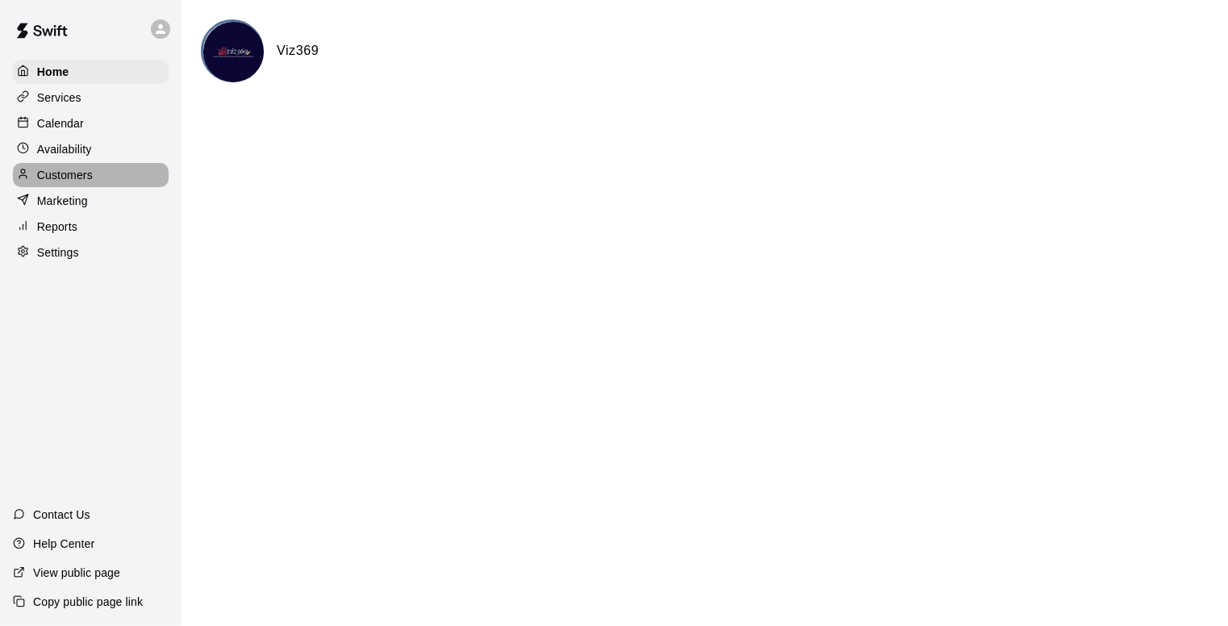
click at [68, 178] on p "Customers" at bounding box center [65, 175] width 56 height 16
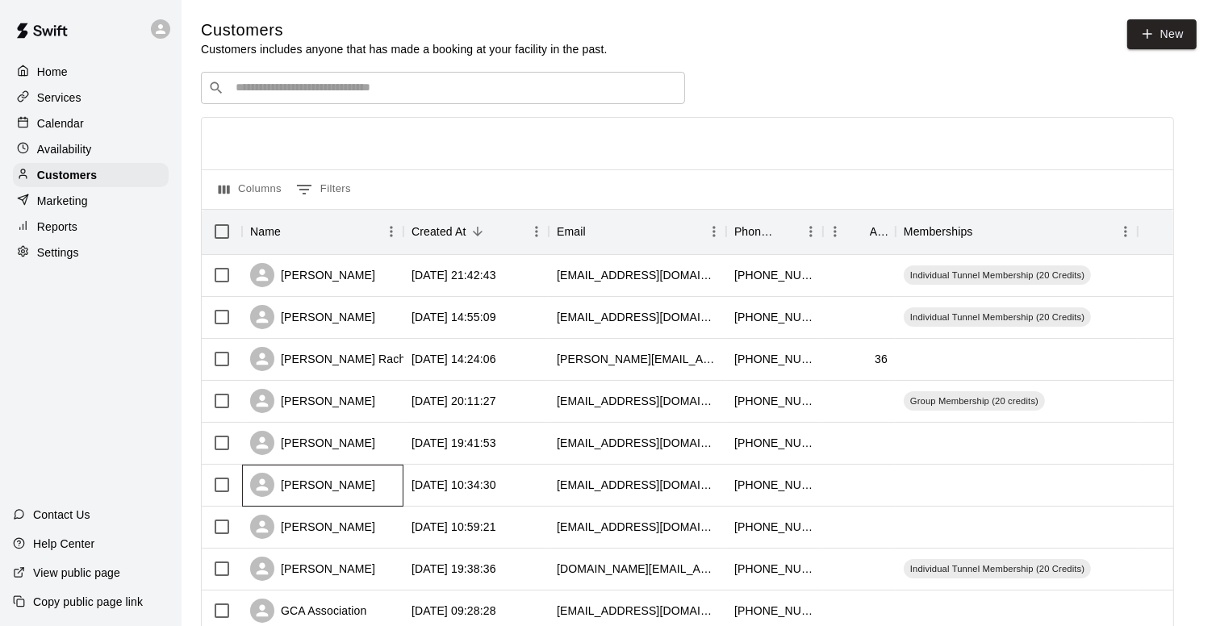
click at [344, 483] on div "[PERSON_NAME]" at bounding box center [312, 485] width 125 height 24
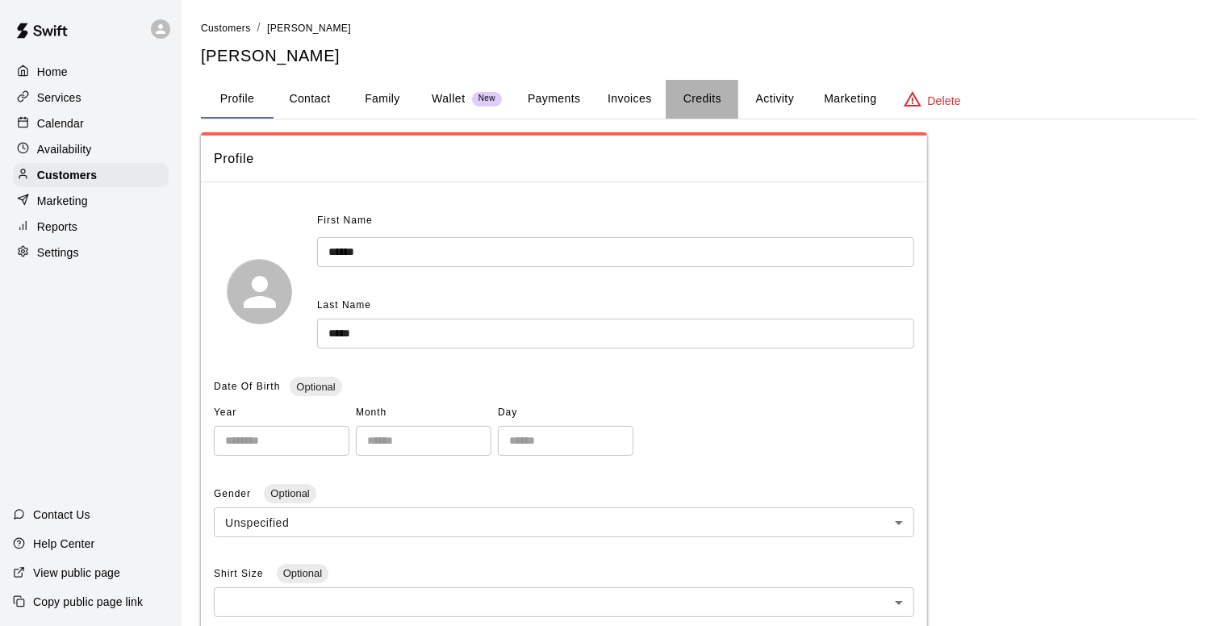
click at [700, 91] on button "Credits" at bounding box center [701, 99] width 73 height 39
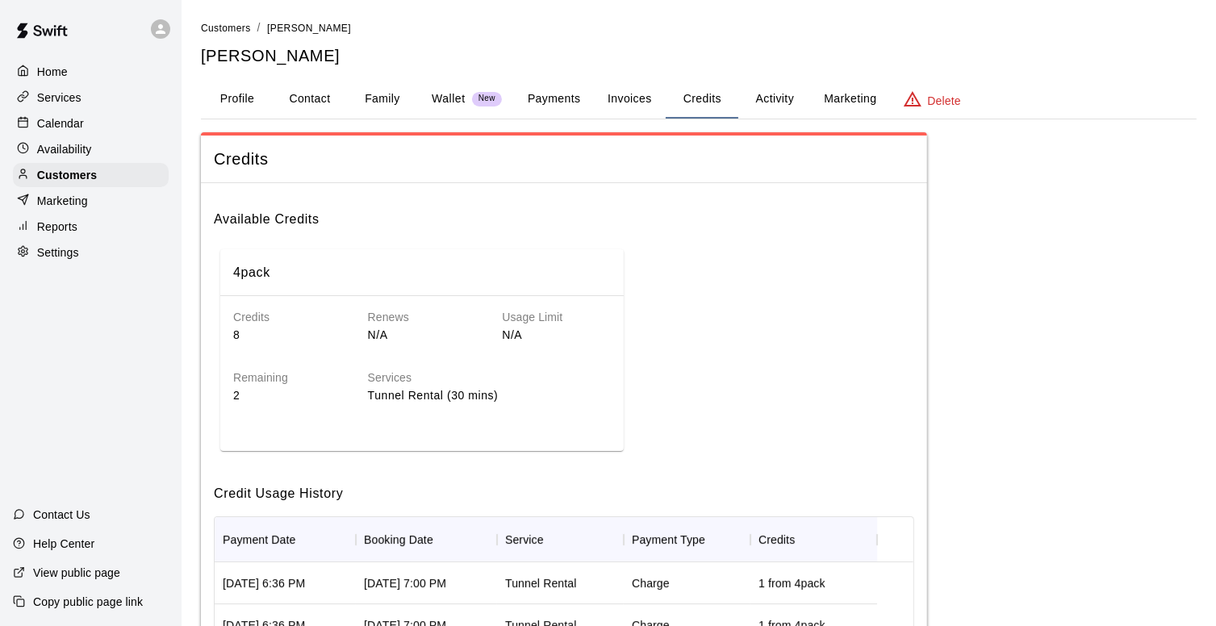
click at [42, 58] on div "Home Services Calendar Availability Customers Marketing Reports Settings" at bounding box center [90, 162] width 181 height 208
click at [39, 79] on p "Home" at bounding box center [52, 72] width 31 height 16
